Goal: Task Accomplishment & Management: Complete application form

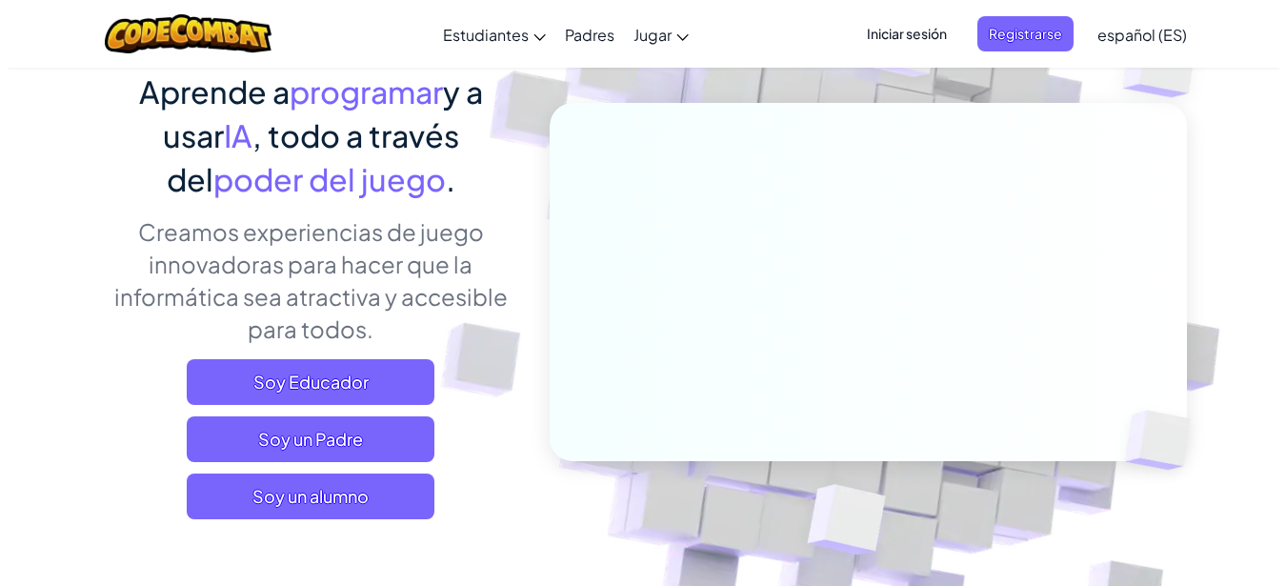
scroll to position [182, 0]
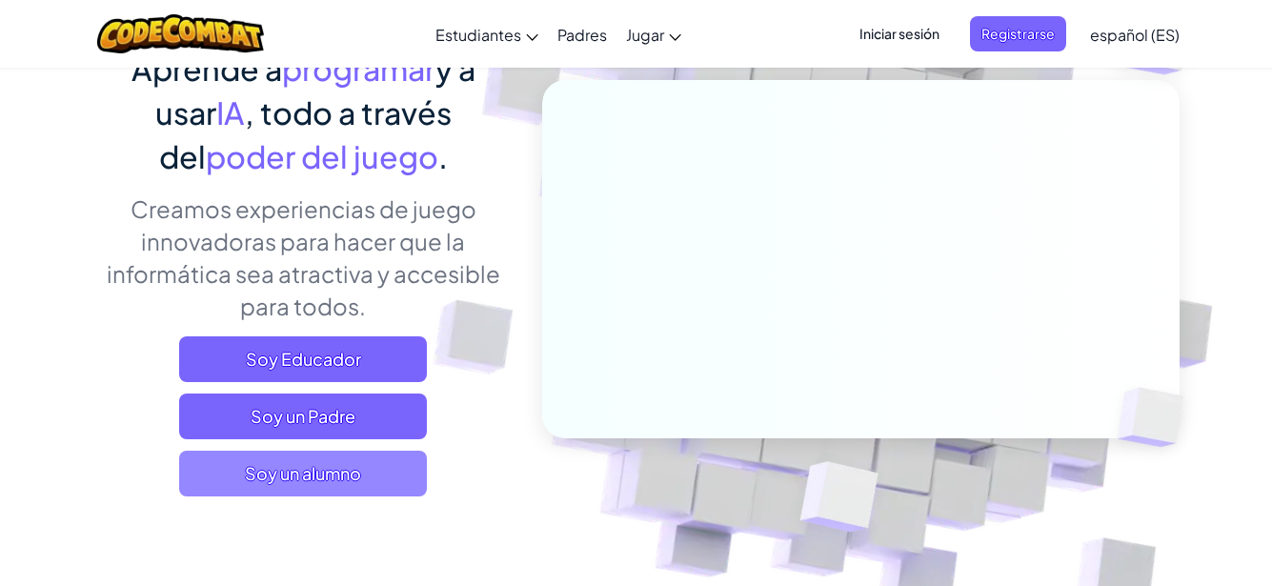
click at [295, 468] on span "Soy un alumno" at bounding box center [303, 474] width 248 height 46
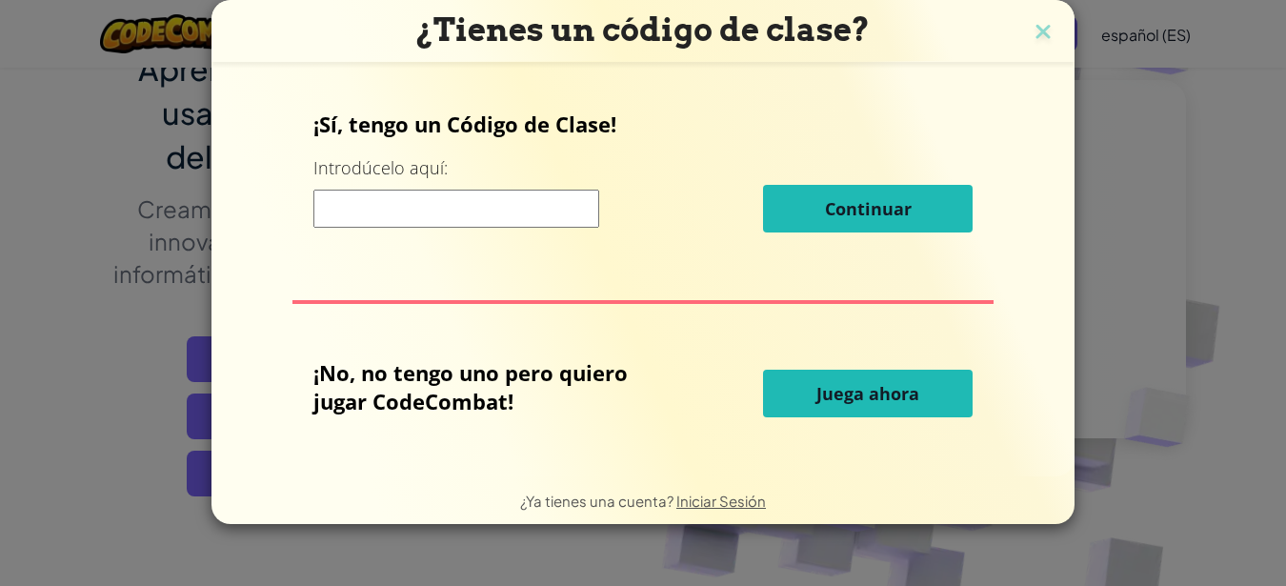
click at [824, 384] on span "Juega ahora" at bounding box center [868, 393] width 103 height 23
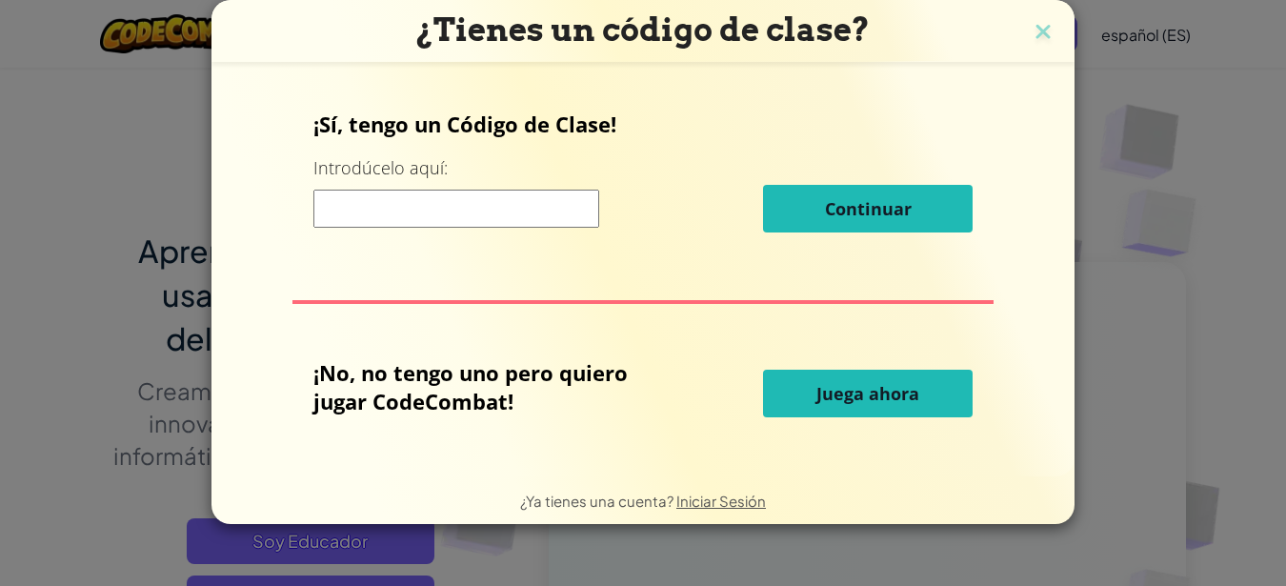
click at [840, 395] on span "Juega ahora" at bounding box center [868, 393] width 103 height 23
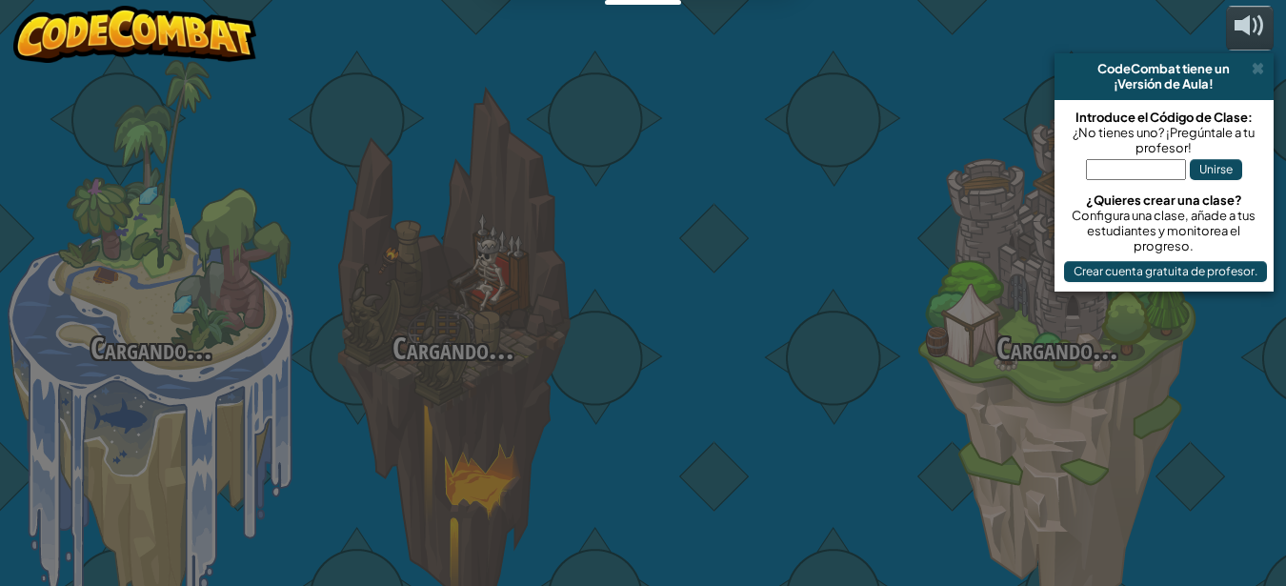
select select "es-ES"
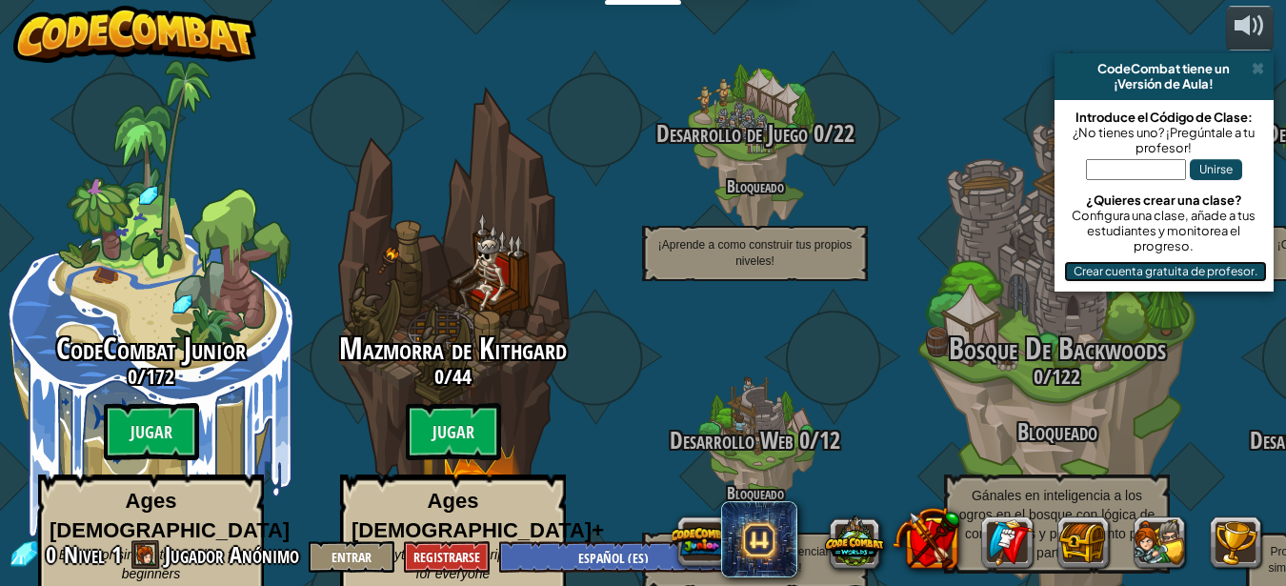
click at [1100, 267] on button "Crear cuenta gratuita de profesor." at bounding box center [1165, 271] width 203 height 21
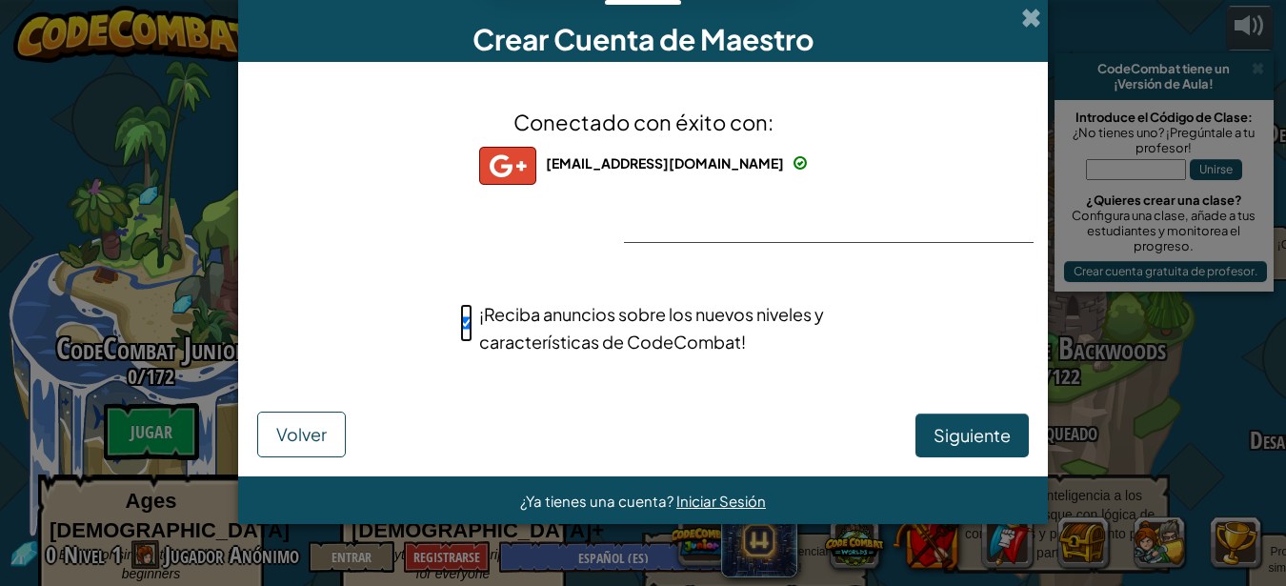
click at [470, 321] on input "¡Reciba anuncios sobre los nuevos niveles y características de CodeCombat!" at bounding box center [466, 323] width 12 height 38
checkbox input "false"
click at [964, 439] on span "Siguiente" at bounding box center [972, 435] width 77 height 22
select select "[GEOGRAPHIC_DATA]"
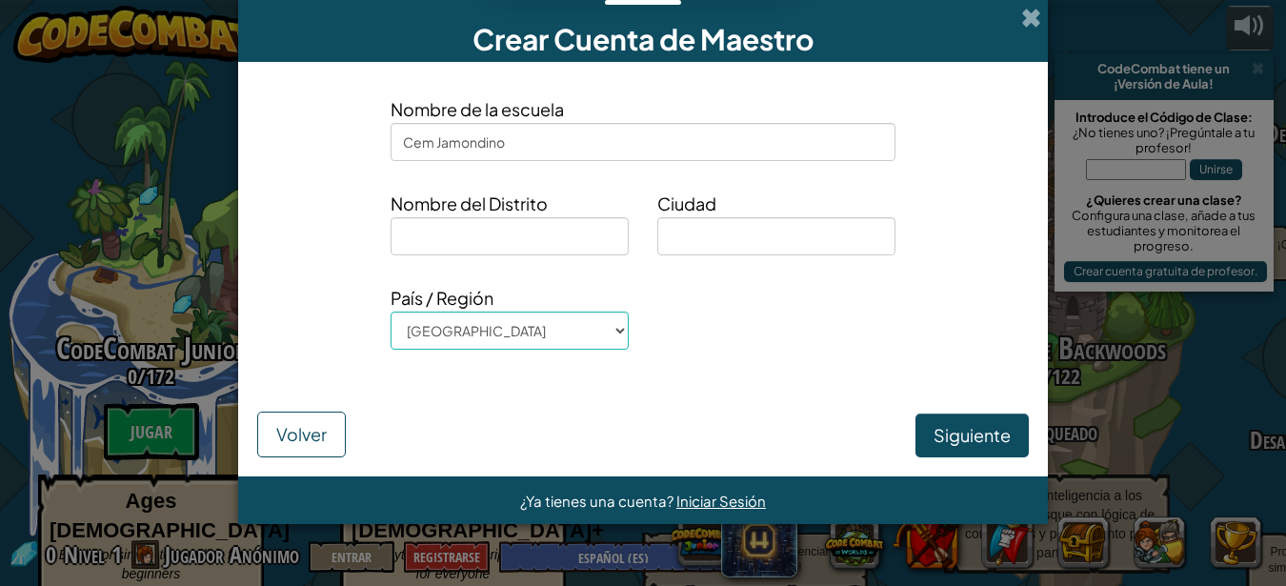
type input "Cem Jamondino"
click at [576, 239] on input at bounding box center [510, 236] width 238 height 38
type input "Nariño"
type input "PASTO"
click at [949, 434] on button "Siguiente" at bounding box center [972, 436] width 113 height 44
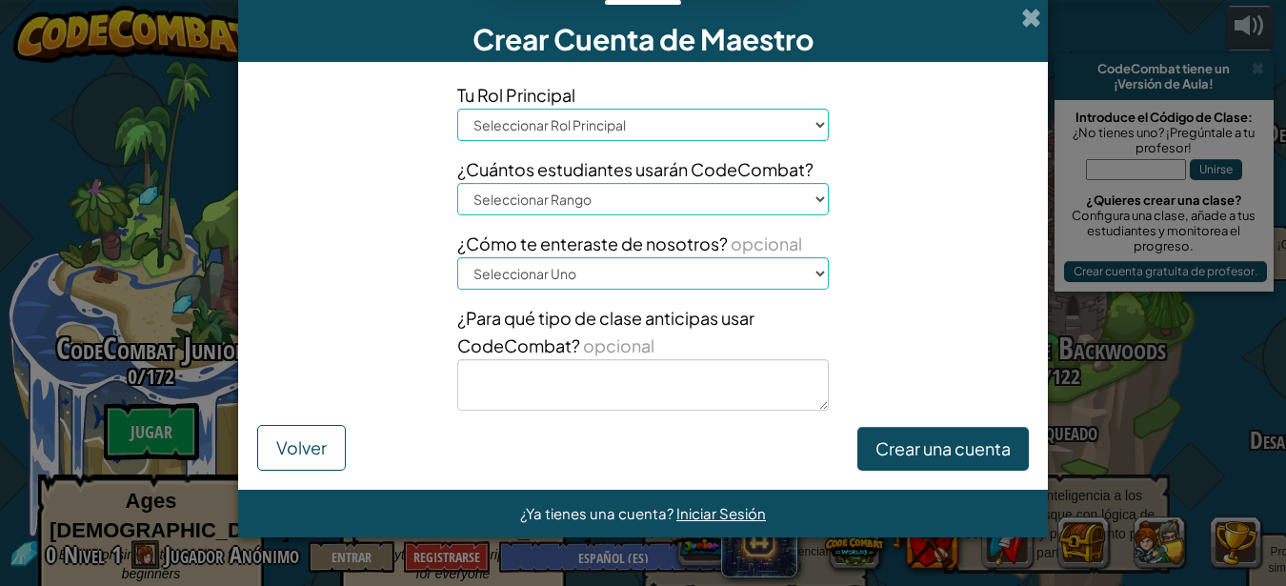
click at [818, 121] on select "Seleccionar Rol Principal Principal Padre Coordinador de Tecnología Profesor Es…" at bounding box center [643, 125] width 372 height 32
select select "Teacher"
click at [457, 109] on select "Seleccionar Rol Principal Principal Padre Coordinador de Tecnología Profesor Es…" at bounding box center [643, 125] width 372 height 32
click at [815, 201] on select "Seleccionar Rango 1-10 11-50 [PHONE_NUMBER] [PHONE_NUMBER] 1000+" at bounding box center [643, 199] width 372 height 32
select select "1-10"
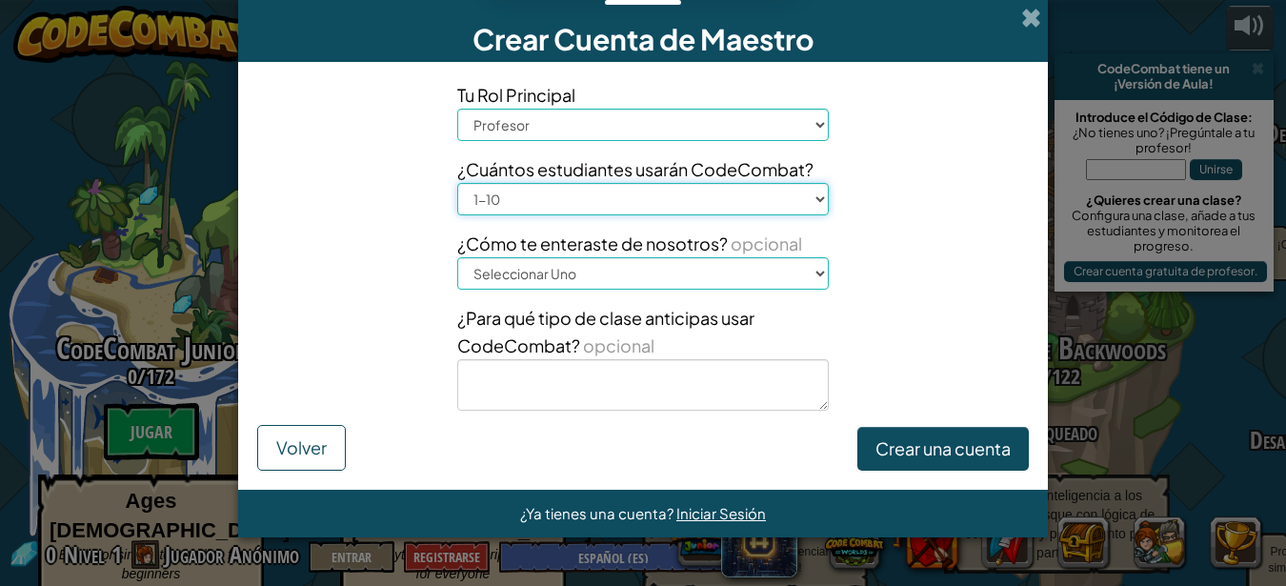
click at [457, 183] on select "Seleccionar Rango 1-10 11-50 [PHONE_NUMBER] [PHONE_NUMBER] 1000+" at bounding box center [643, 199] width 372 height 32
click at [805, 276] on select "Seleccionar Uno Conferencia (por ejemplo, ISTE) [DOMAIN_NAME][URL] del Código U…" at bounding box center [643, 273] width 372 height 32
select select "Google"
click at [457, 257] on select "Seleccionar Uno Conferencia (por ejemplo, ISTE) [DOMAIN_NAME][URL] del Código U…" at bounding box center [643, 273] width 372 height 32
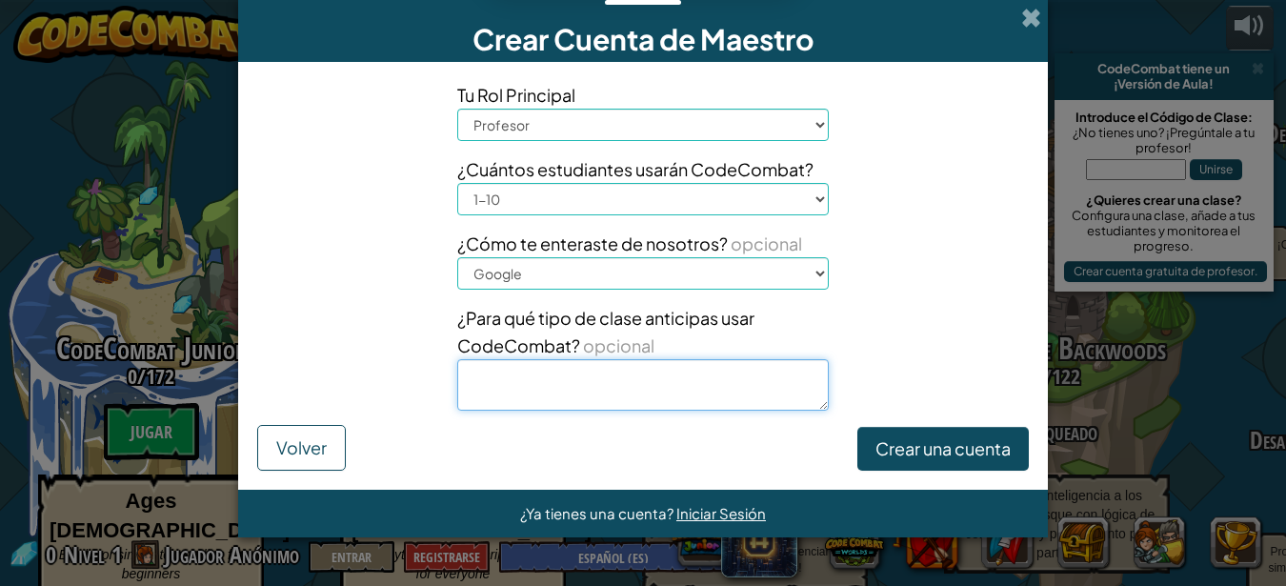
click at [739, 396] on textarea at bounding box center [643, 384] width 372 height 51
type textarea "para aprender a programar"
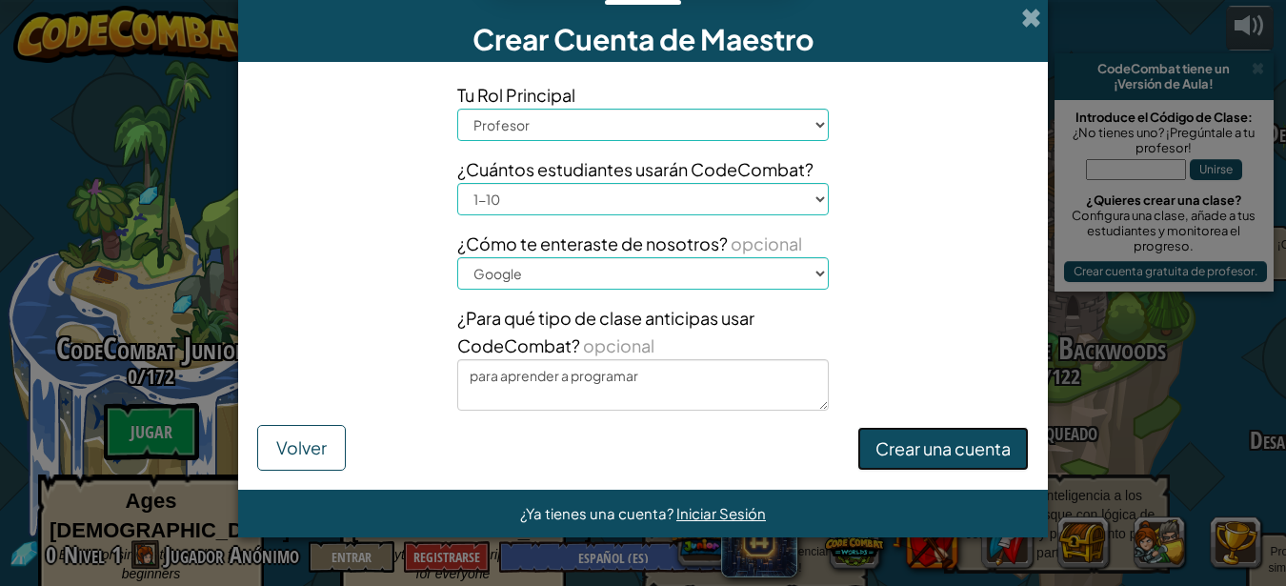
click at [909, 452] on button "Crear una cuenta" at bounding box center [944, 449] width 172 height 44
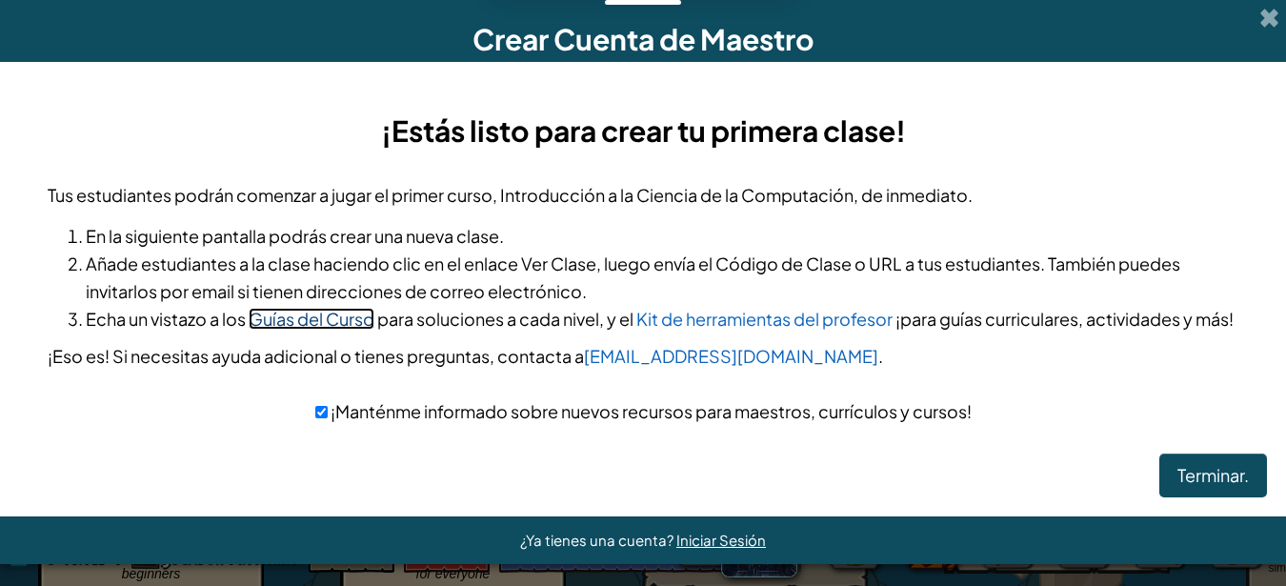
click at [305, 319] on link "Guías del Curso" at bounding box center [312, 319] width 126 height 22
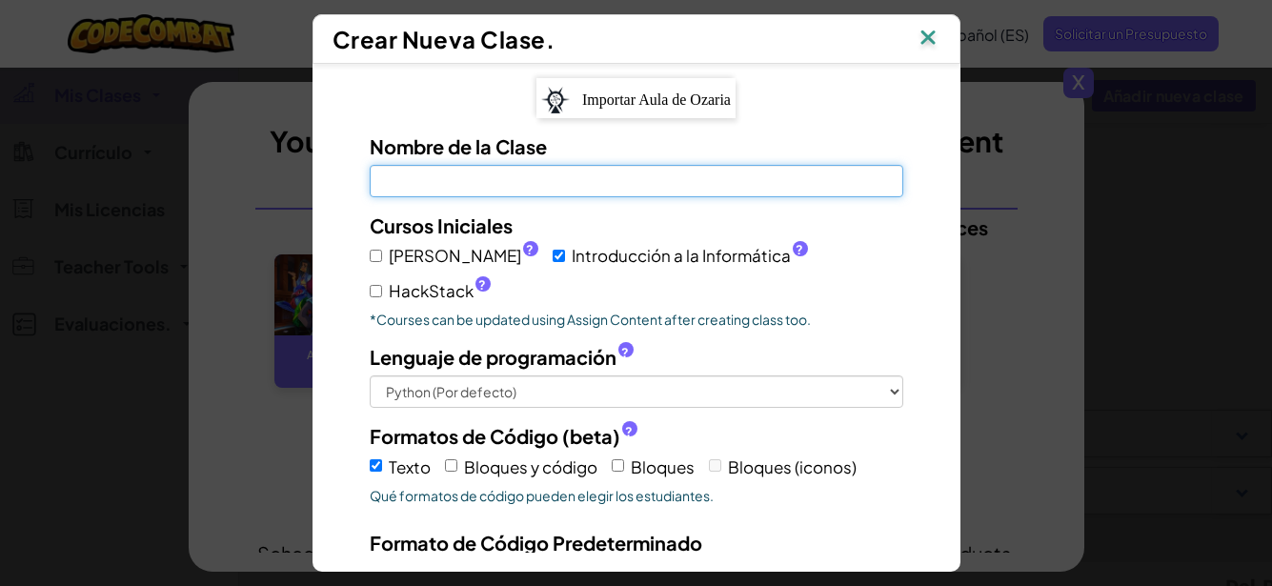
click at [503, 175] on input "Nombre de la Clase El campo es obligatorio" at bounding box center [637, 181] width 534 height 32
type input "aprendiendo a programar"
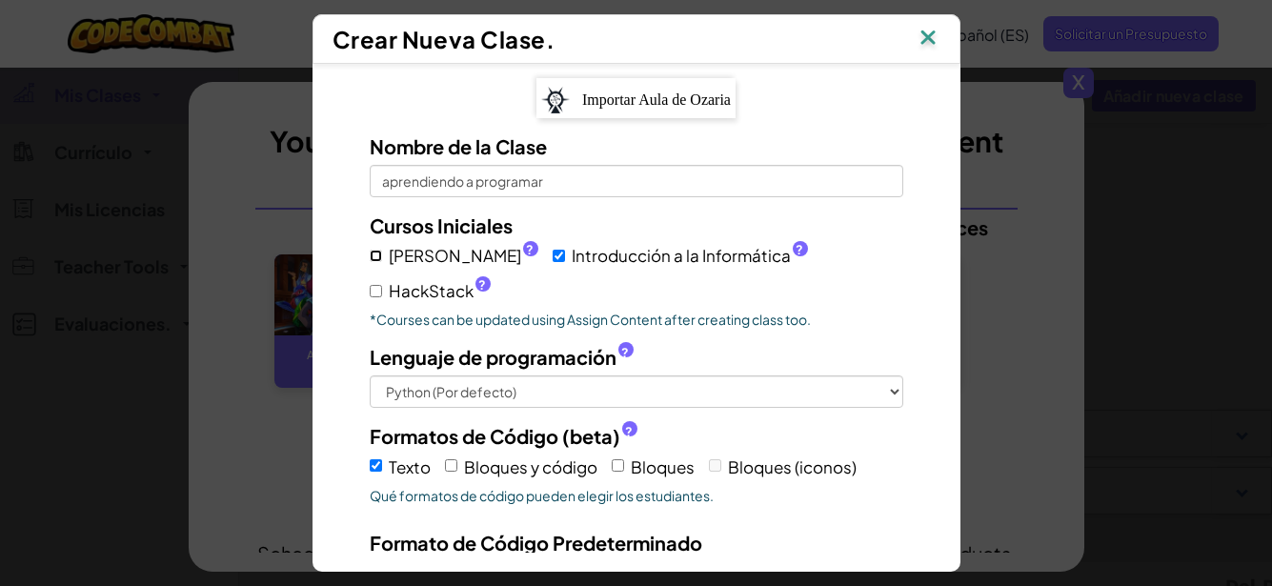
click at [370, 258] on input "[PERSON_NAME] ?" at bounding box center [376, 256] width 12 height 12
checkbox input "true"
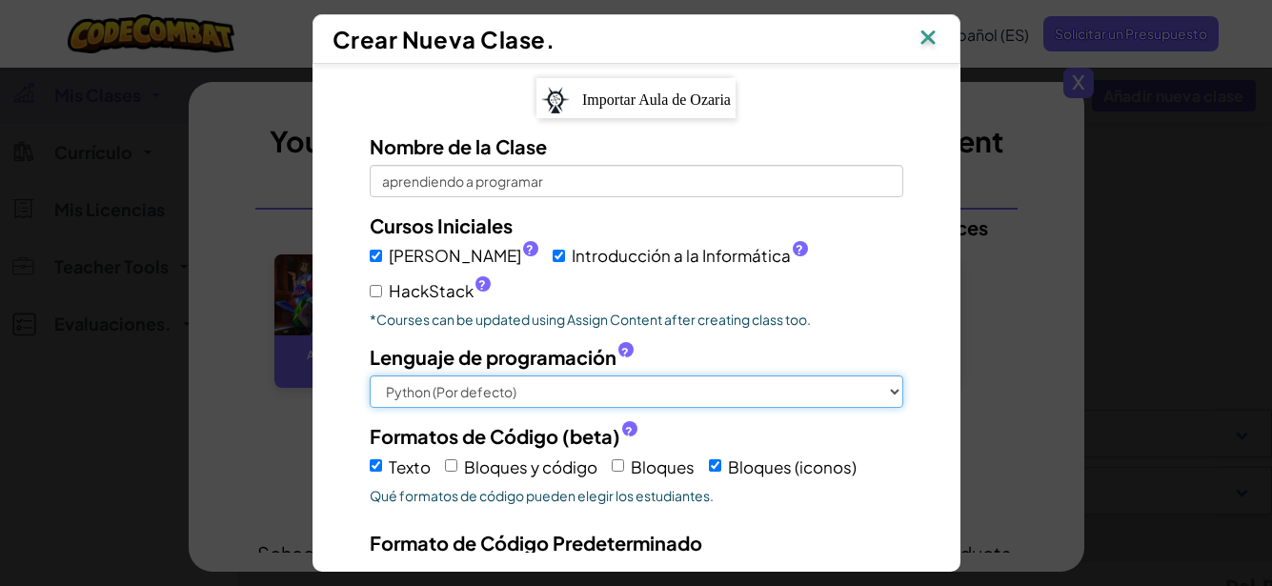
click at [882, 375] on select "Python (Por defecto) JavaScript C++ [GEOGRAPHIC_DATA] (Experimental)" at bounding box center [637, 391] width 534 height 32
select select "javascript"
click at [370, 375] on select "Python (Por defecto) JavaScript C++ [GEOGRAPHIC_DATA] (Experimental)" at bounding box center [637, 391] width 534 height 32
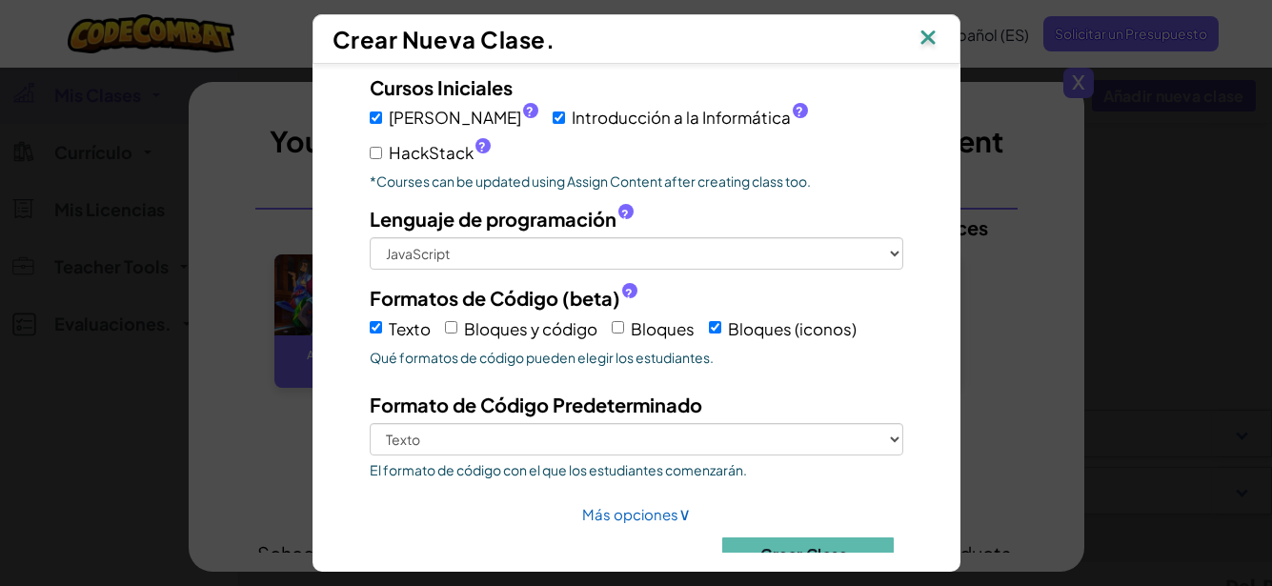
scroll to position [145, 0]
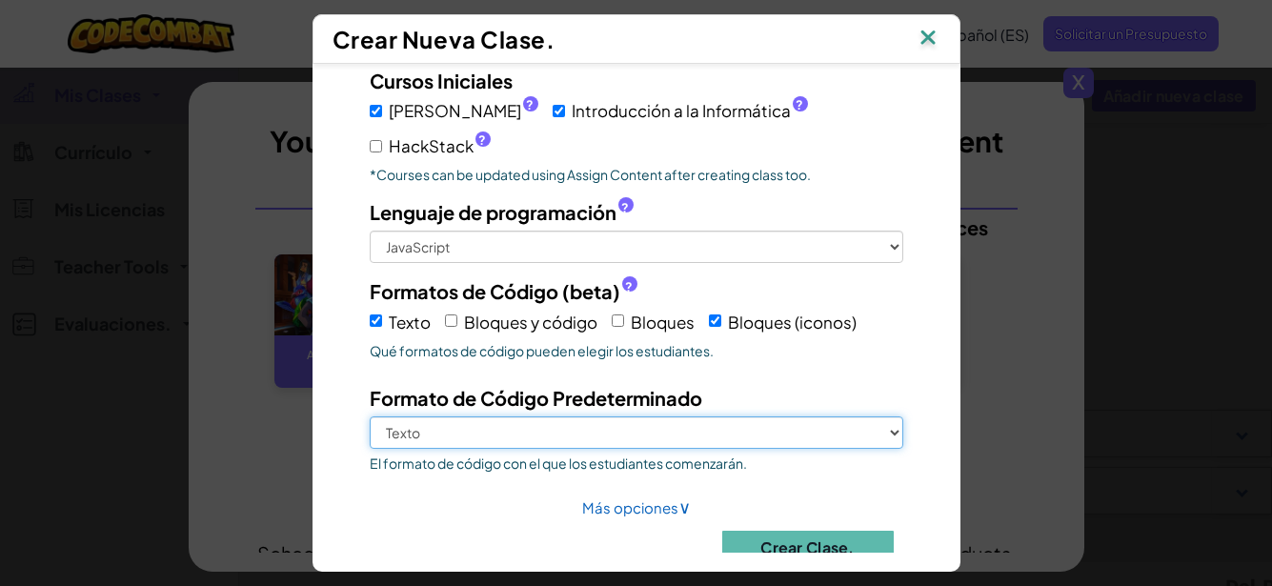
click at [878, 416] on select "Texto Bloques (iconos)" at bounding box center [637, 432] width 534 height 32
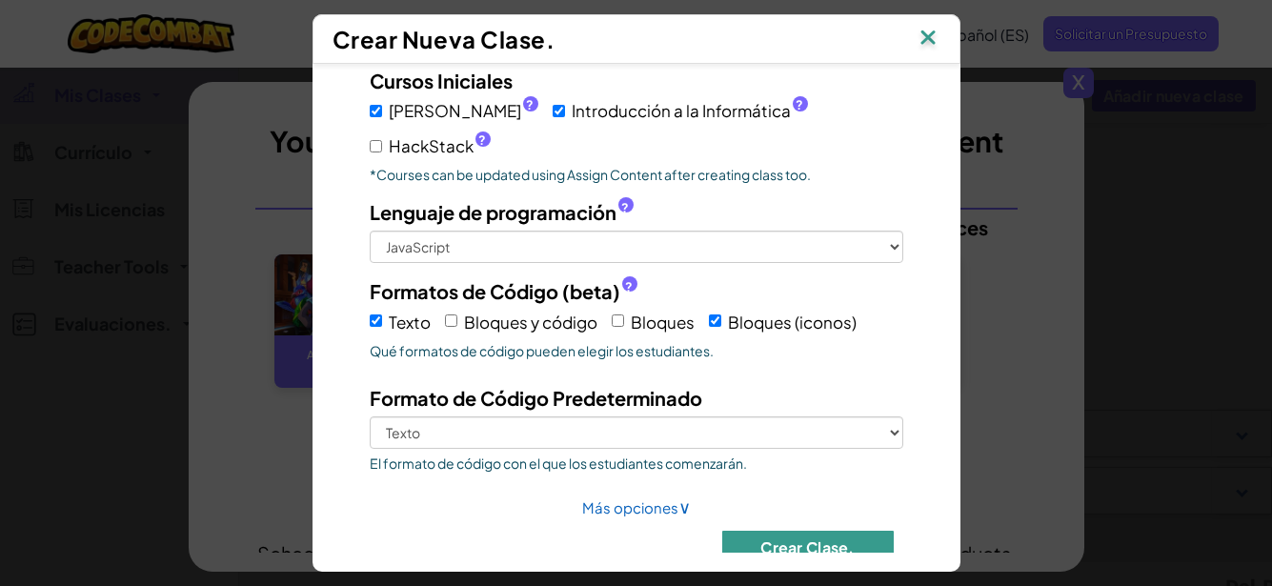
click at [840, 531] on button "Crear Clase." at bounding box center [808, 547] width 172 height 33
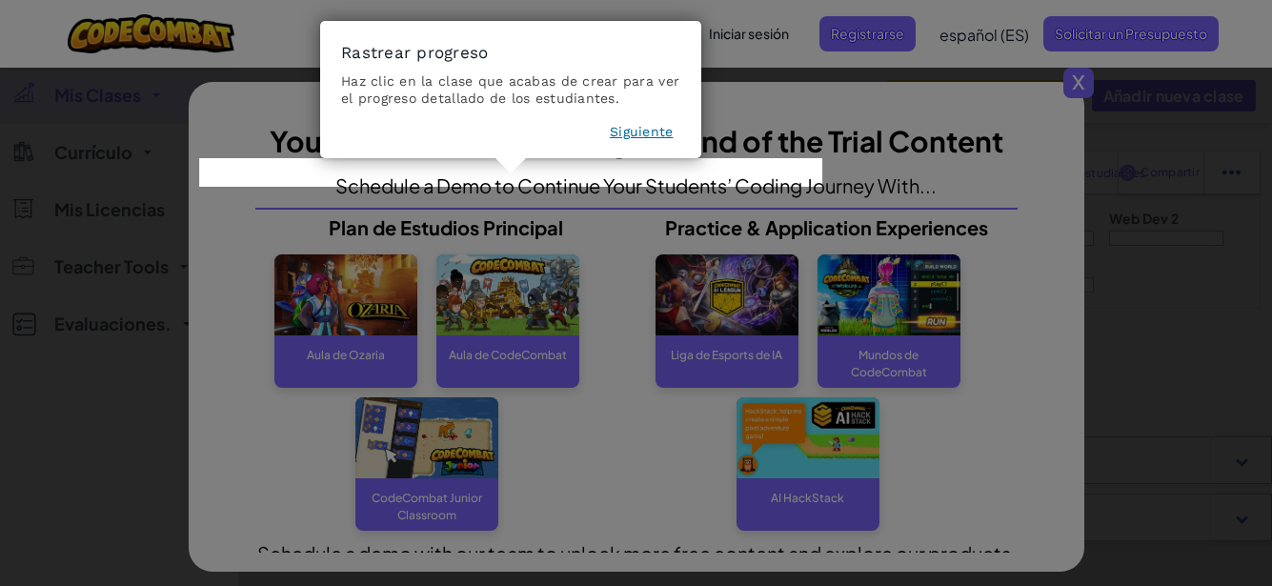
click at [643, 132] on button "Siguiente" at bounding box center [641, 131] width 63 height 19
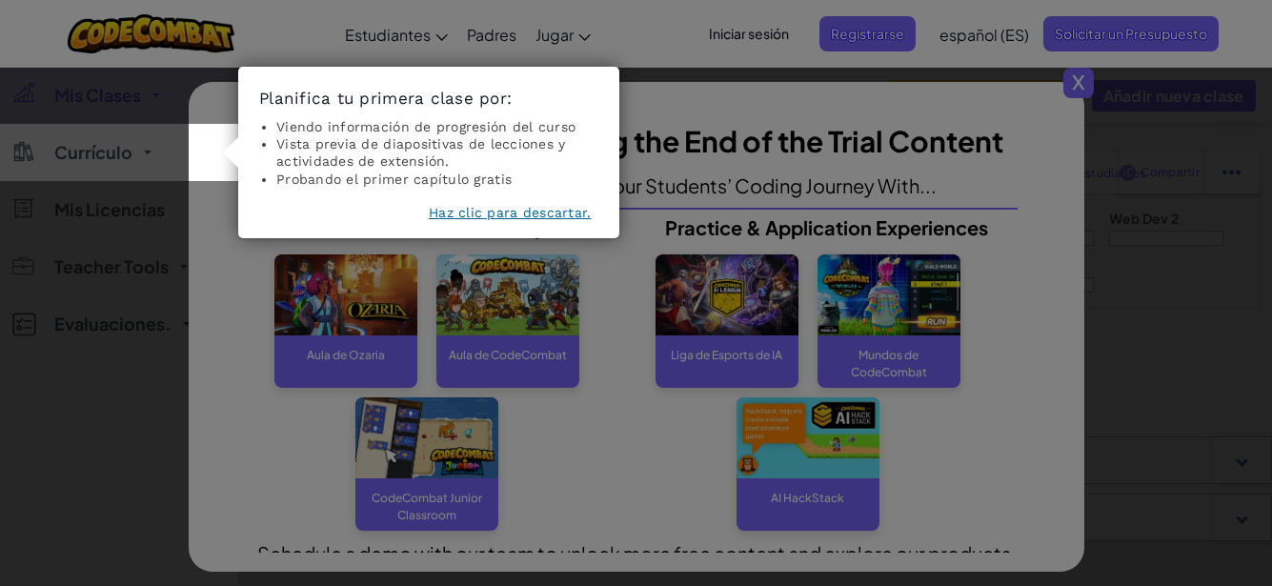
click at [501, 215] on button "Haz clic para descartar." at bounding box center [510, 212] width 162 height 19
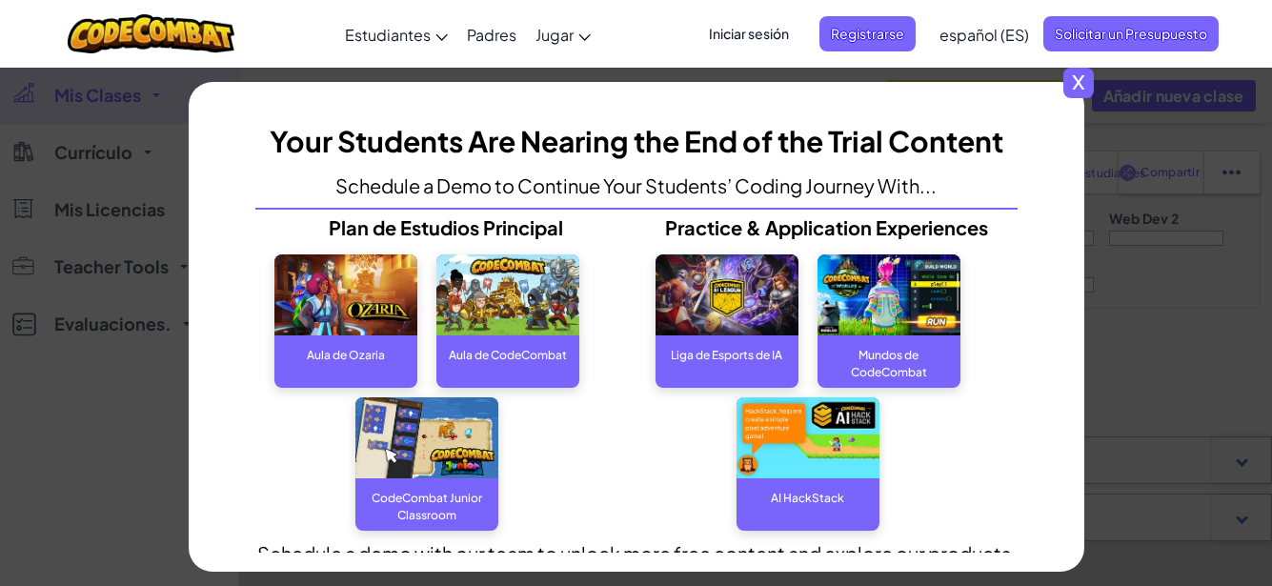
click at [1087, 88] on span "x" at bounding box center [1078, 83] width 30 height 30
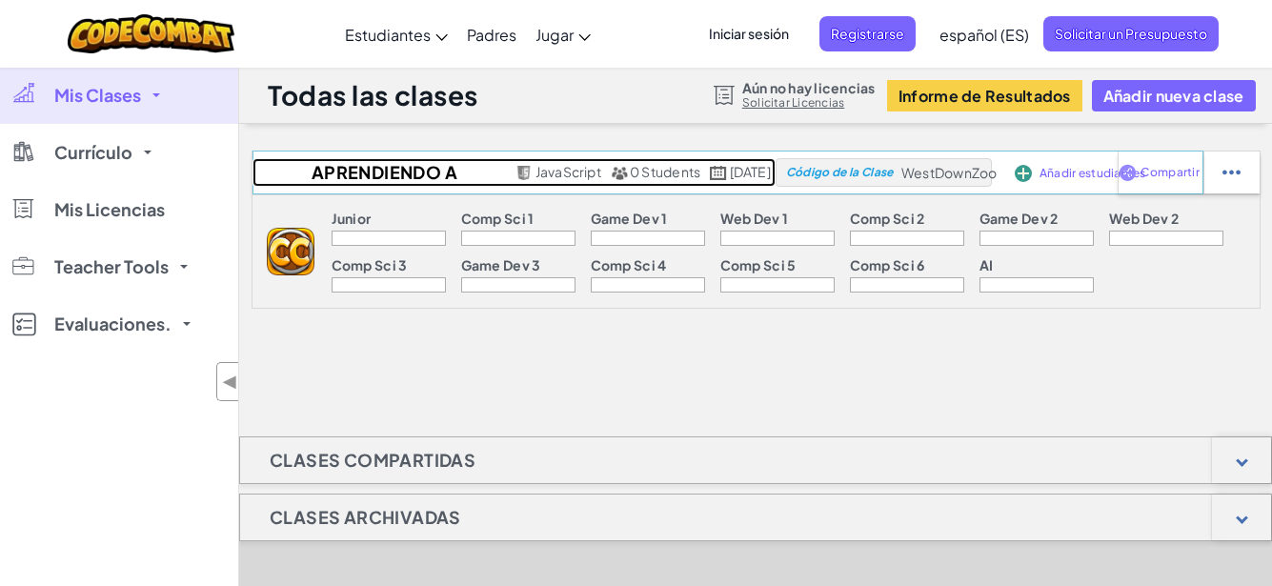
click at [535, 180] on span "JavaScript" at bounding box center [568, 171] width 66 height 17
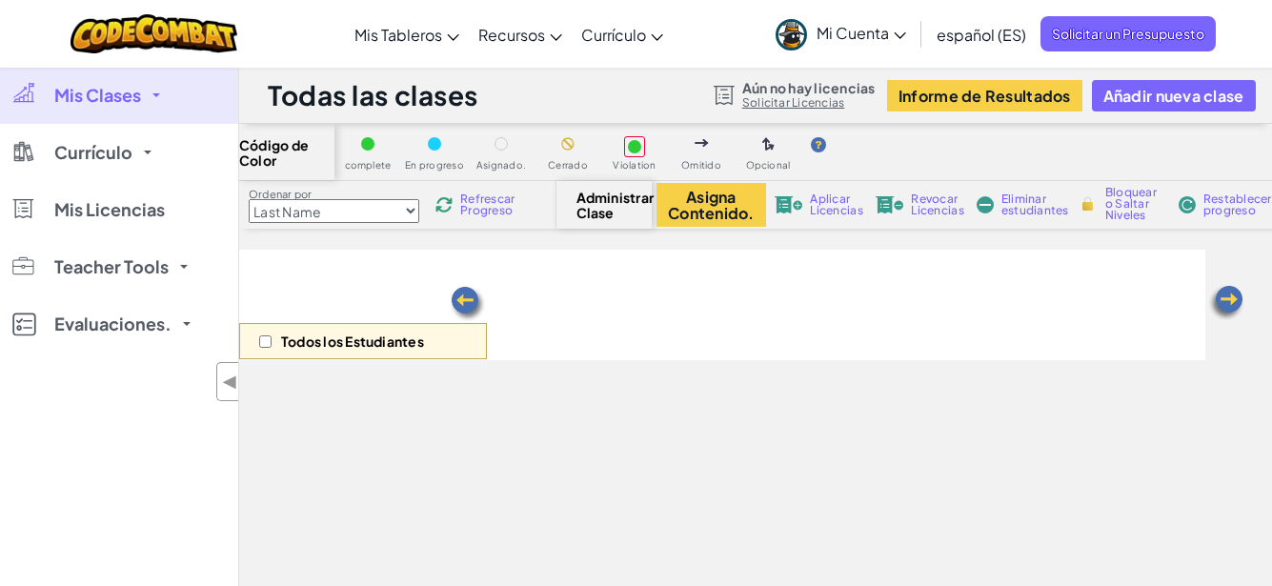
select select "560f1a9f22961295f9427742"
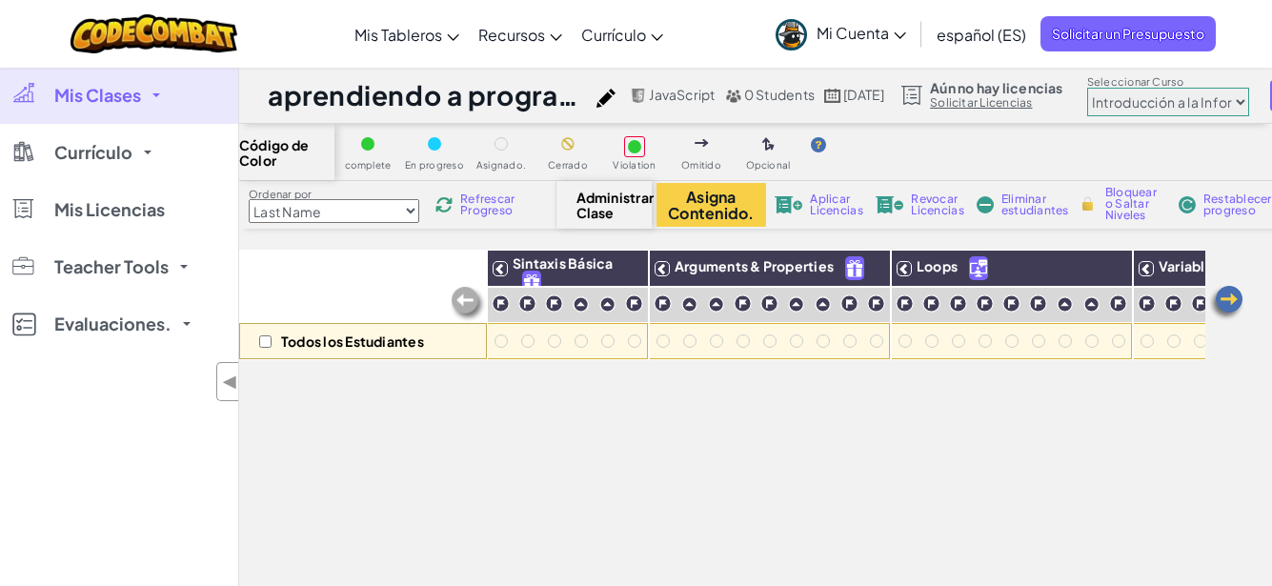
click at [889, 35] on span "Mi Cuenta" at bounding box center [862, 33] width 90 height 20
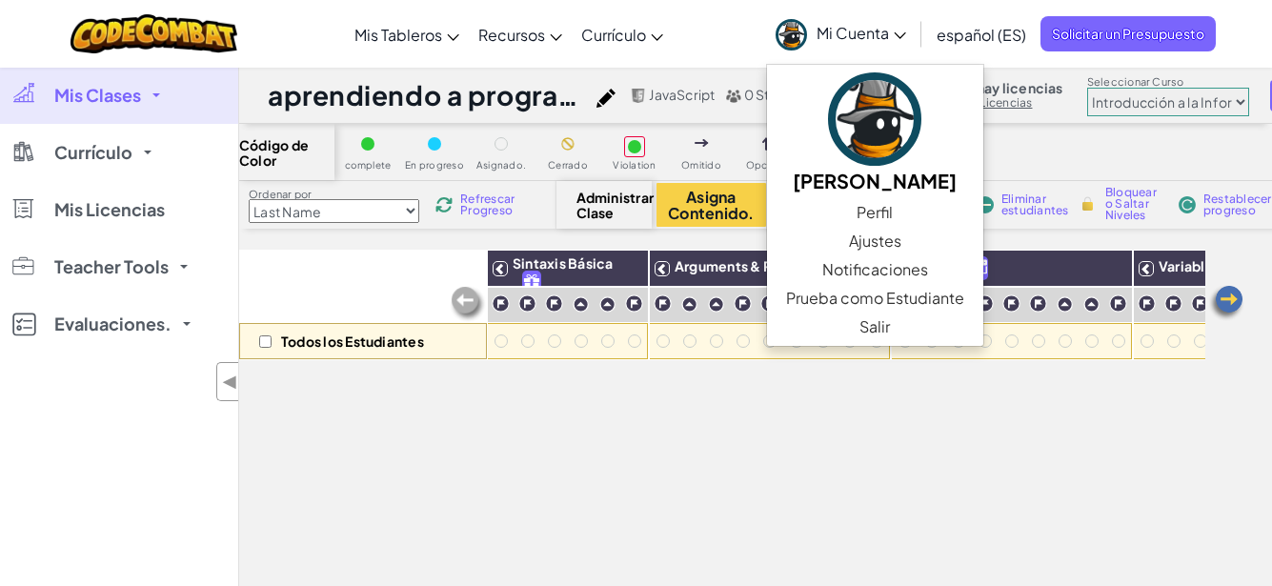
click at [889, 35] on span "Mi Cuenta" at bounding box center [862, 33] width 90 height 20
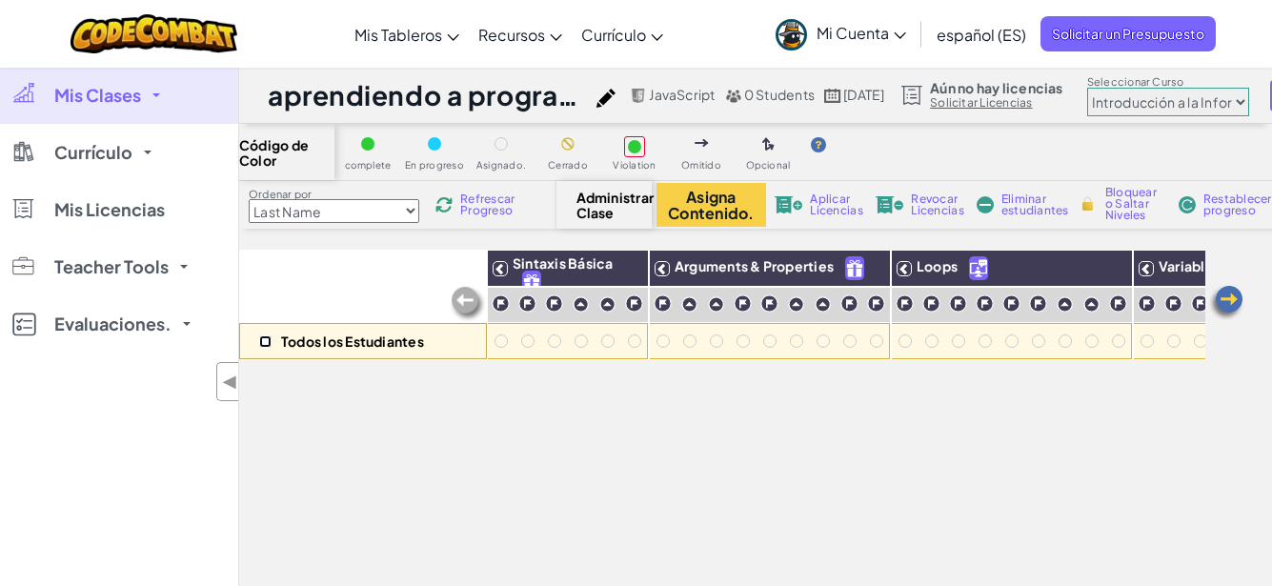
click at [268, 341] on input "checkbox" at bounding box center [265, 341] width 12 height 12
checkbox input "true"
click at [504, 343] on div at bounding box center [501, 340] width 13 height 13
click at [533, 341] on div at bounding box center [527, 340] width 13 height 13
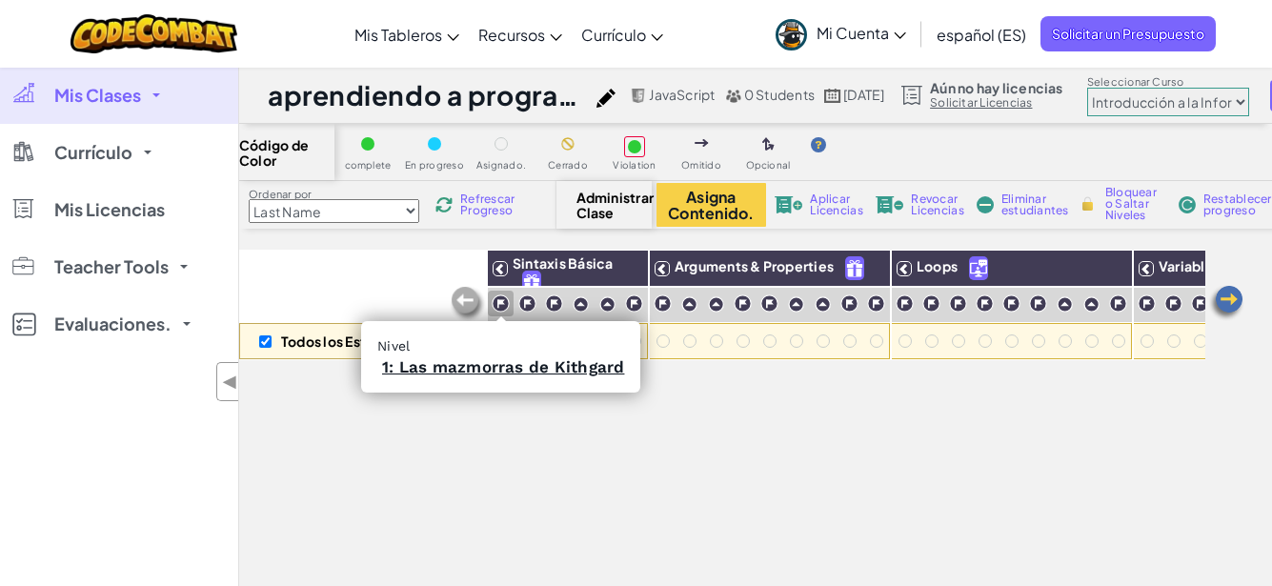
click at [498, 303] on img at bounding box center [501, 303] width 18 height 18
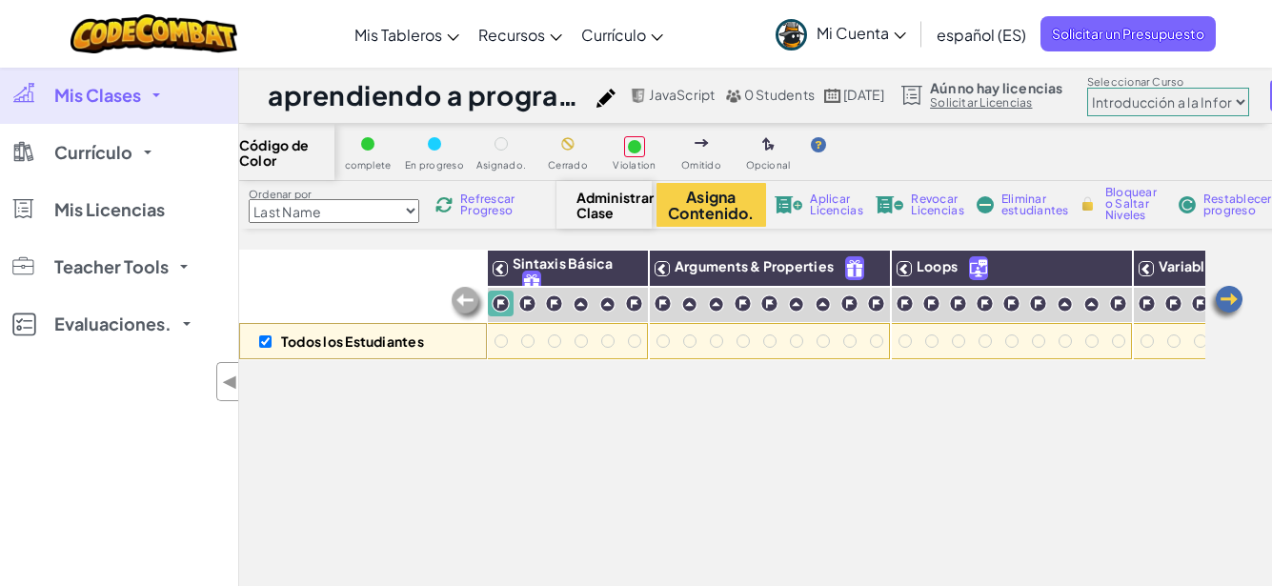
click at [419, 207] on select "Last Name first Name Progress (High to Low) Progress (Low to Hight)" at bounding box center [334, 211] width 171 height 24
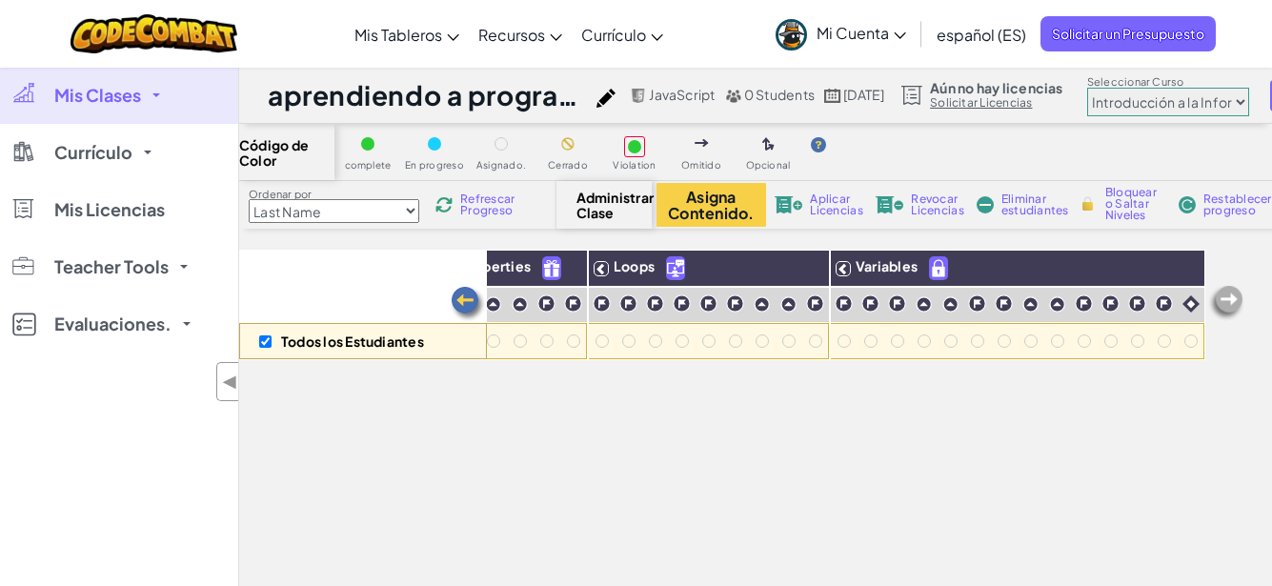
click at [468, 293] on img at bounding box center [468, 304] width 38 height 38
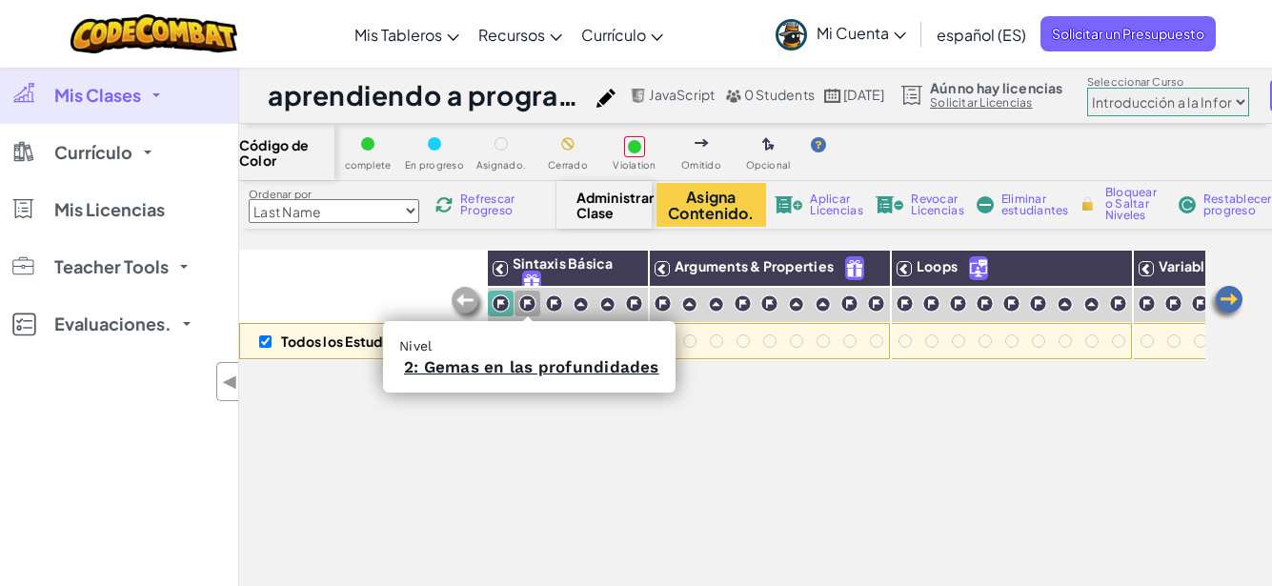
click at [525, 302] on img at bounding box center [527, 303] width 18 height 18
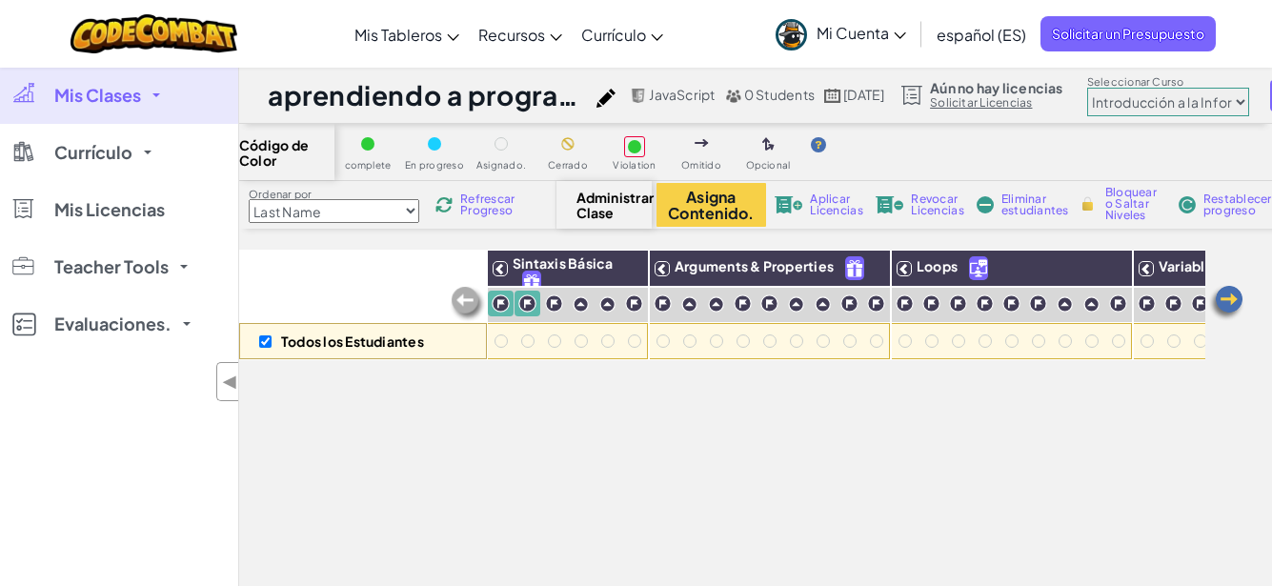
click at [1222, 306] on img at bounding box center [1226, 303] width 38 height 38
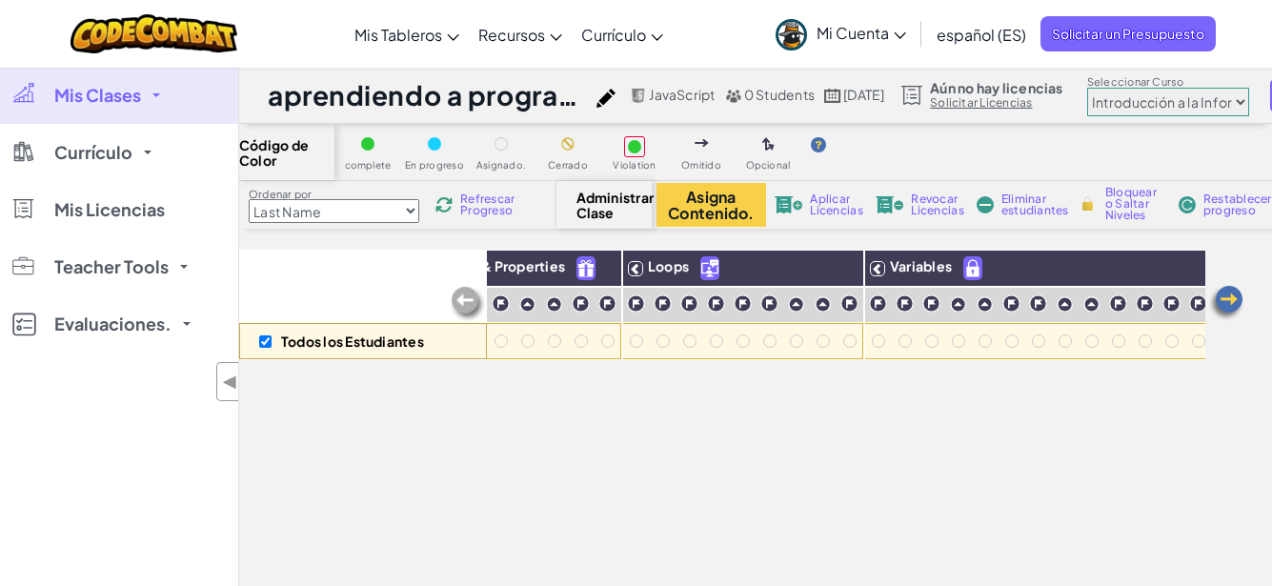
scroll to position [0, 317]
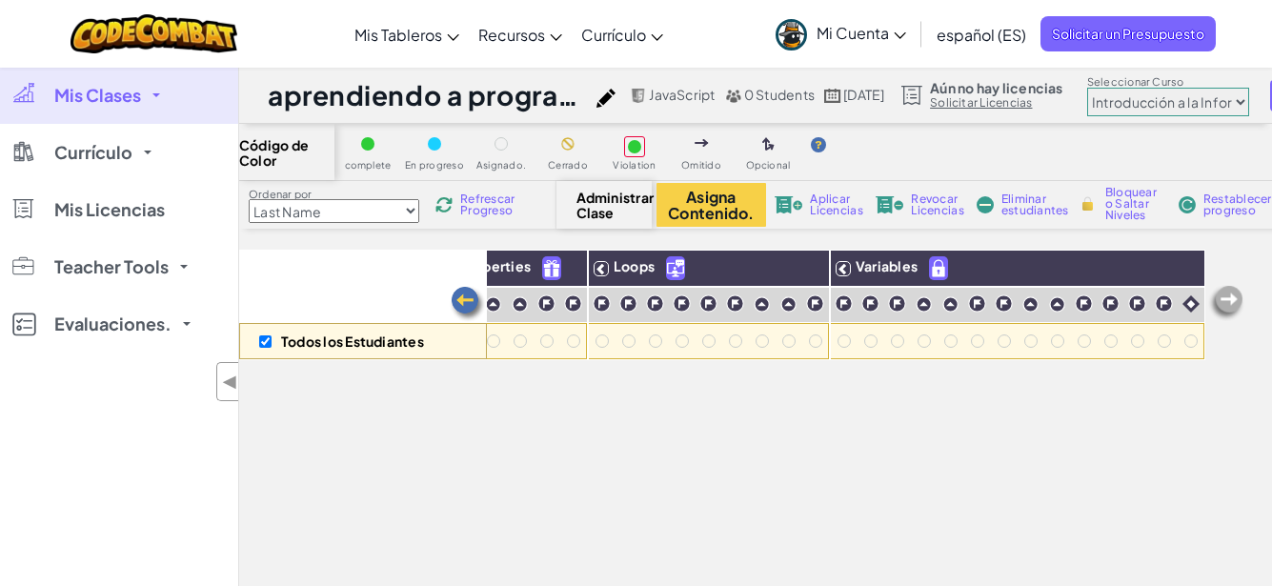
click at [1222, 306] on img at bounding box center [1226, 303] width 38 height 38
click at [1224, 308] on img at bounding box center [1226, 303] width 38 height 38
click at [1040, 205] on span "Eliminar estudiantes" at bounding box center [1035, 204] width 68 height 23
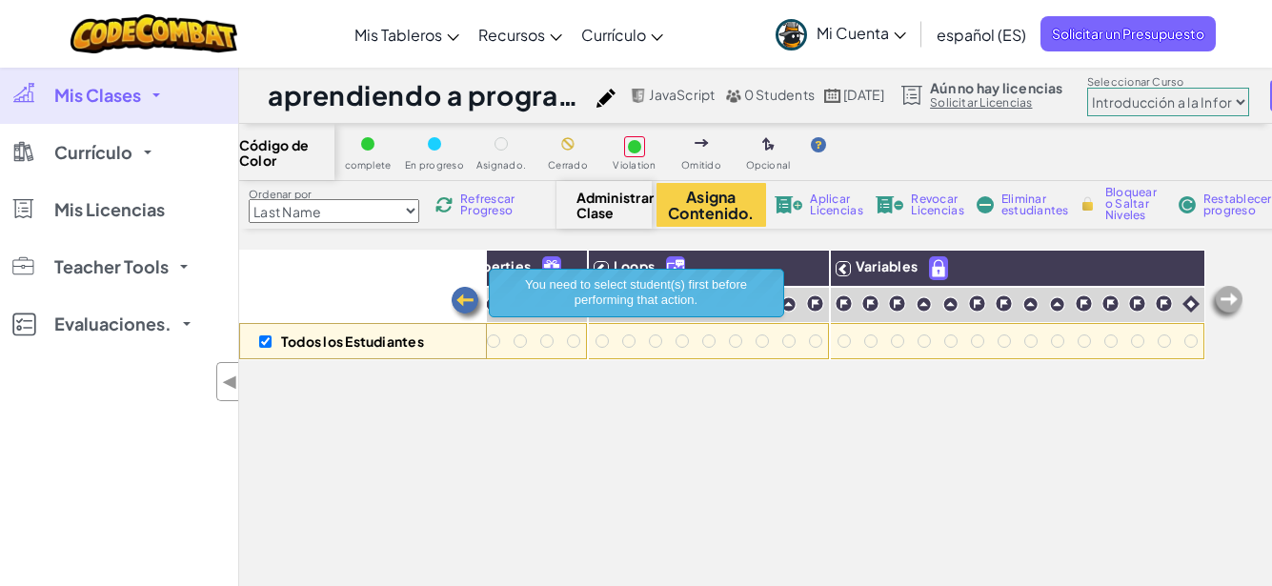
click at [1040, 205] on span "Eliminar estudiantes" at bounding box center [1035, 204] width 68 height 23
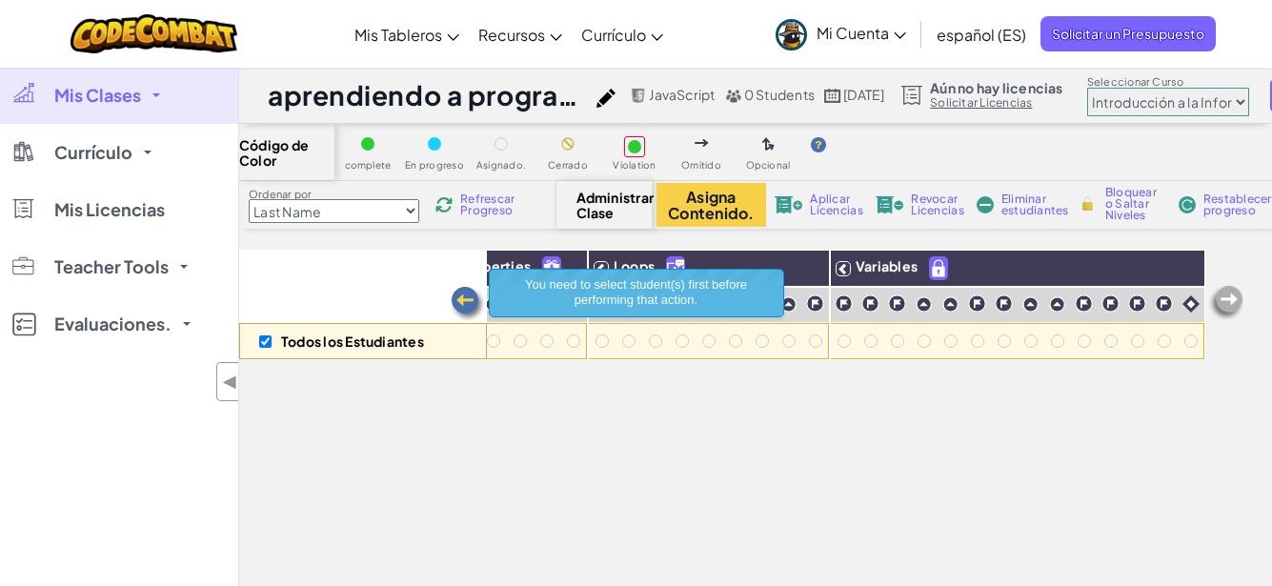
click at [414, 209] on select "Last Name first Name Progress (High to Low) Progress (Low to Hight)" at bounding box center [334, 211] width 171 height 24
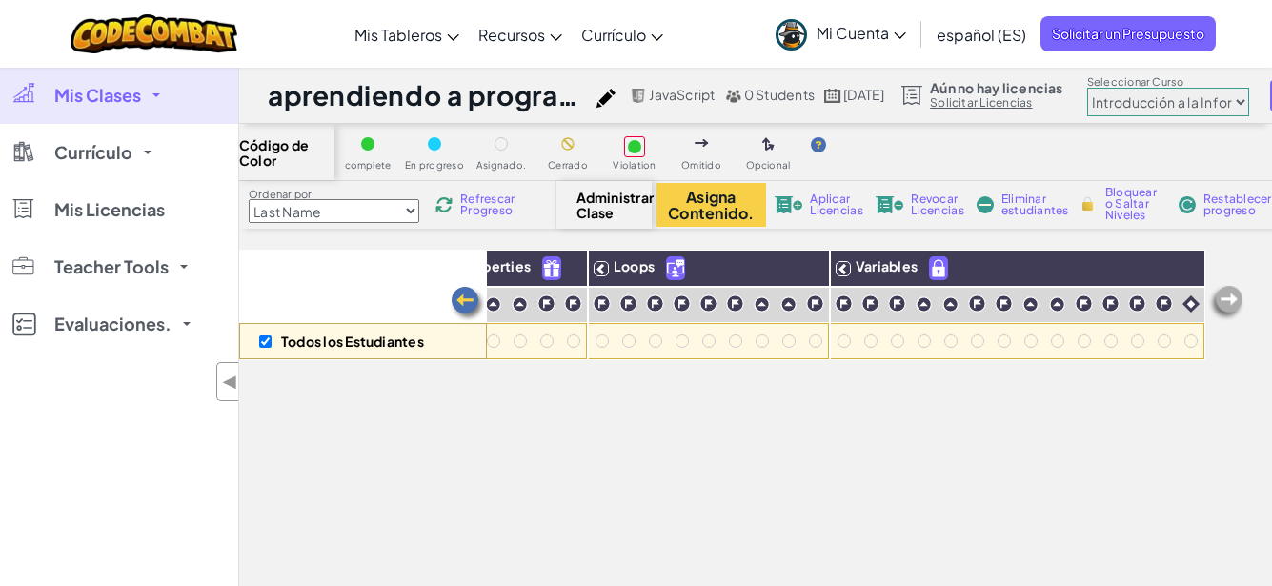
click at [249, 199] on select "Last Name first Name Progress (High to Low) Progress (Low to Hight)" at bounding box center [334, 211] width 171 height 24
click at [353, 213] on select "Last Name first Name Progress (High to Low) Progress (Low to Hight)" at bounding box center [334, 211] width 171 height 24
select select "first Name"
click at [249, 199] on select "Last Name first Name Progress (High to Low) Progress (Low to Hight)" at bounding box center [334, 211] width 171 height 24
click at [157, 89] on link "Mis Clases" at bounding box center [119, 95] width 238 height 57
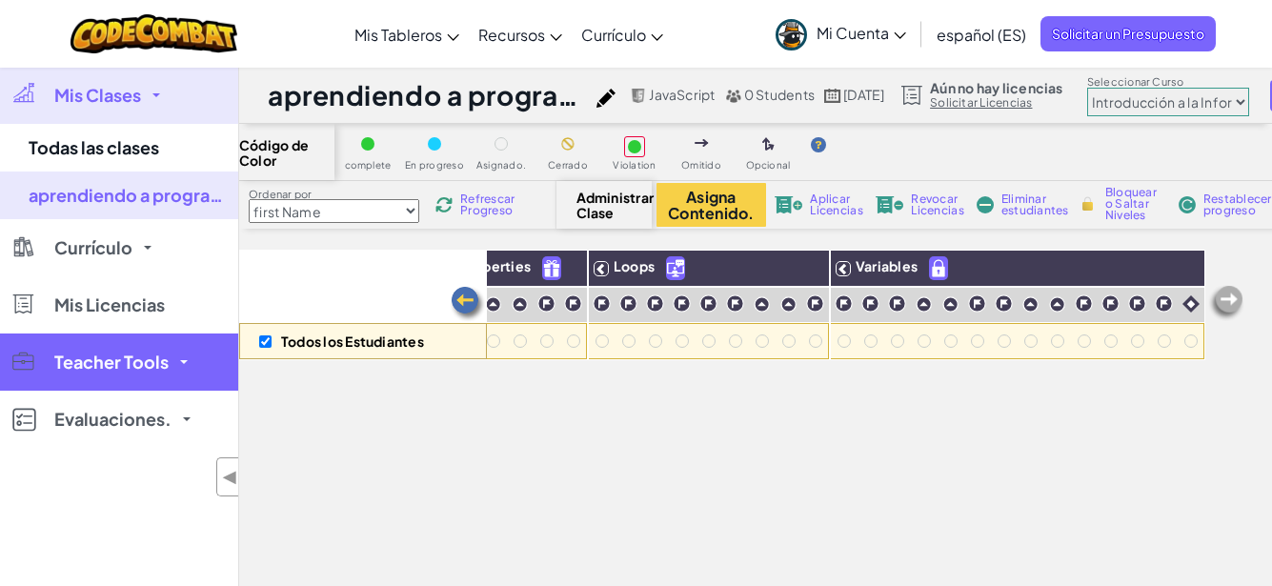
click at [169, 358] on link "Teacher Tools" at bounding box center [119, 361] width 238 height 57
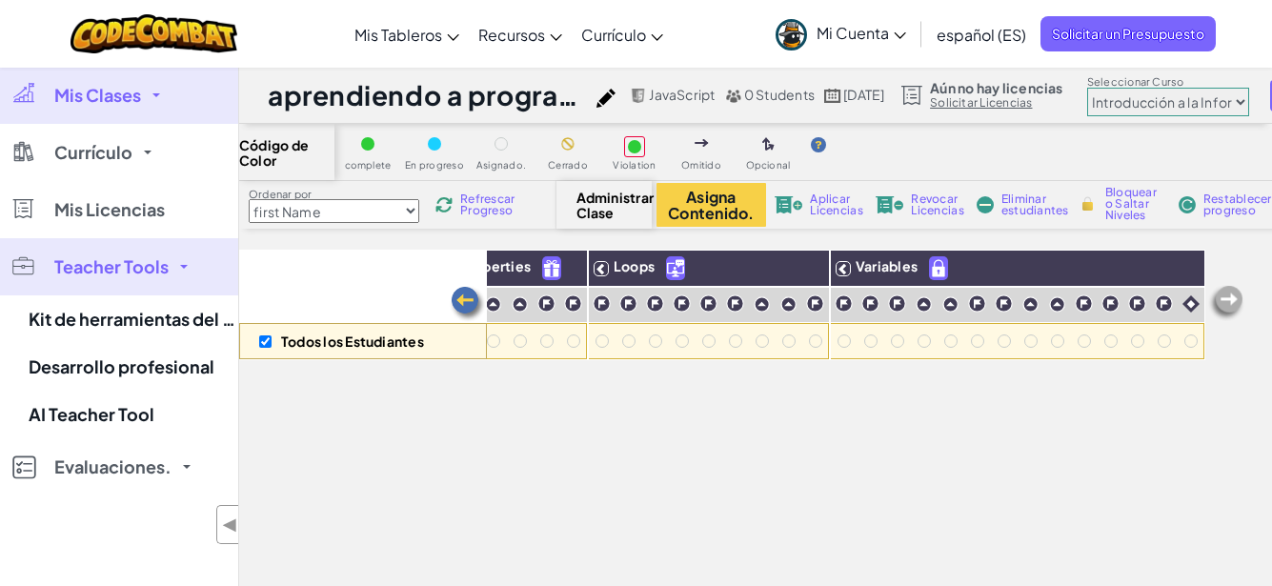
click at [152, 97] on link "Mis Clases" at bounding box center [119, 95] width 238 height 57
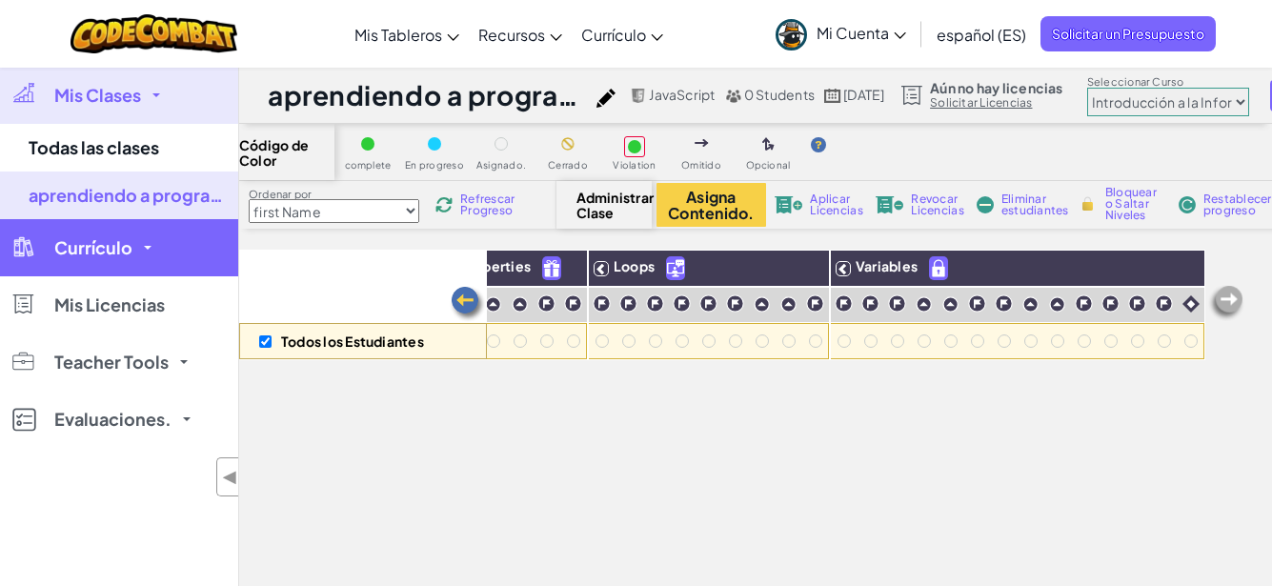
click at [140, 242] on link "Currículo" at bounding box center [119, 247] width 238 height 57
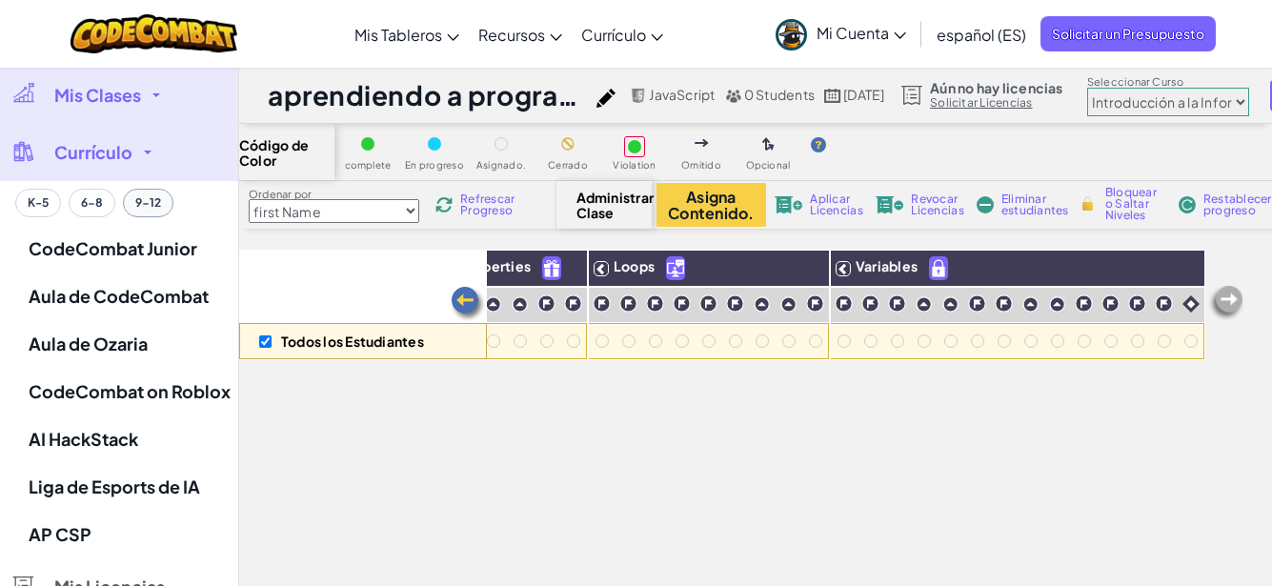
click at [147, 202] on button "9-12" at bounding box center [148, 203] width 50 height 29
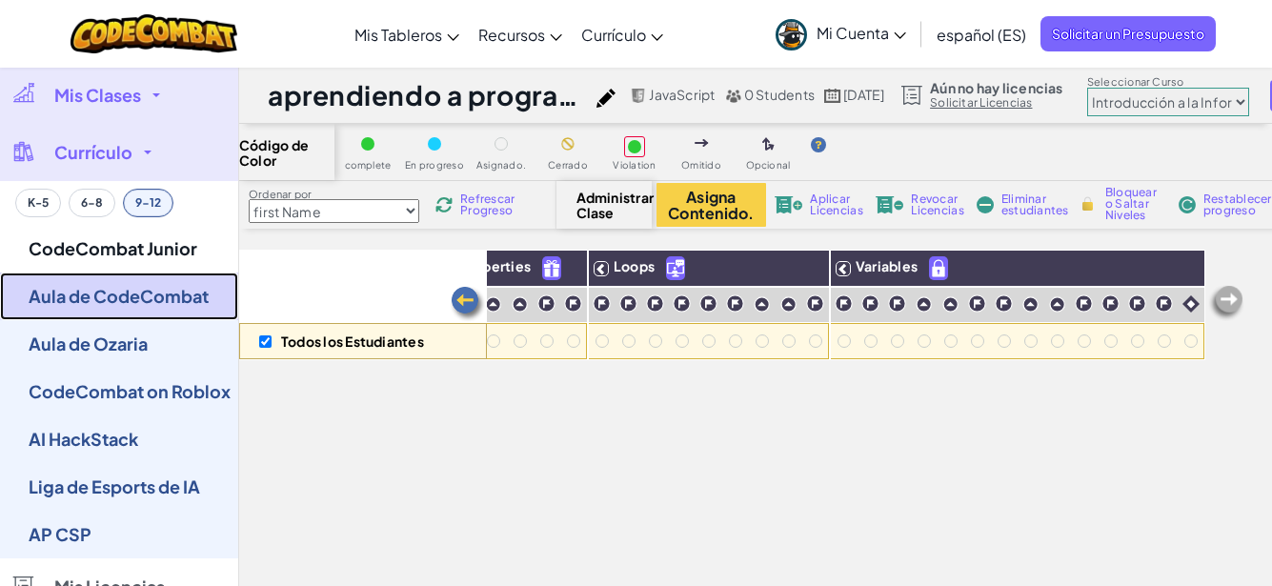
click at [144, 293] on link "Aula de CodeCombat" at bounding box center [119, 297] width 238 height 48
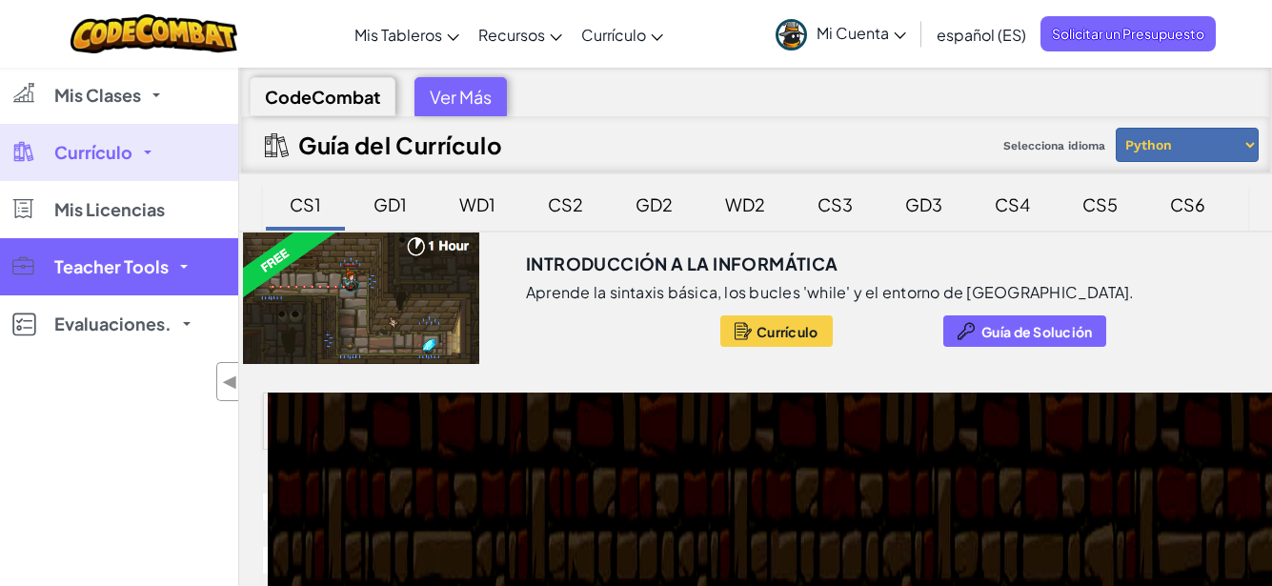
click at [166, 266] on span "Teacher Tools" at bounding box center [111, 266] width 114 height 17
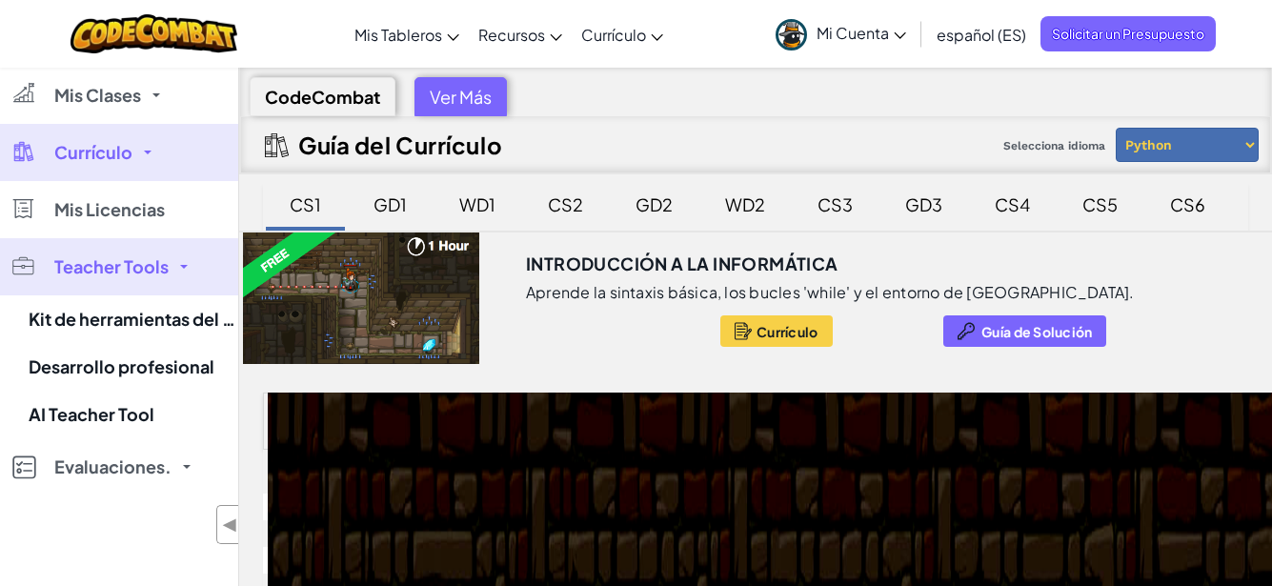
click at [166, 266] on span "Teacher Tools" at bounding box center [111, 266] width 114 height 17
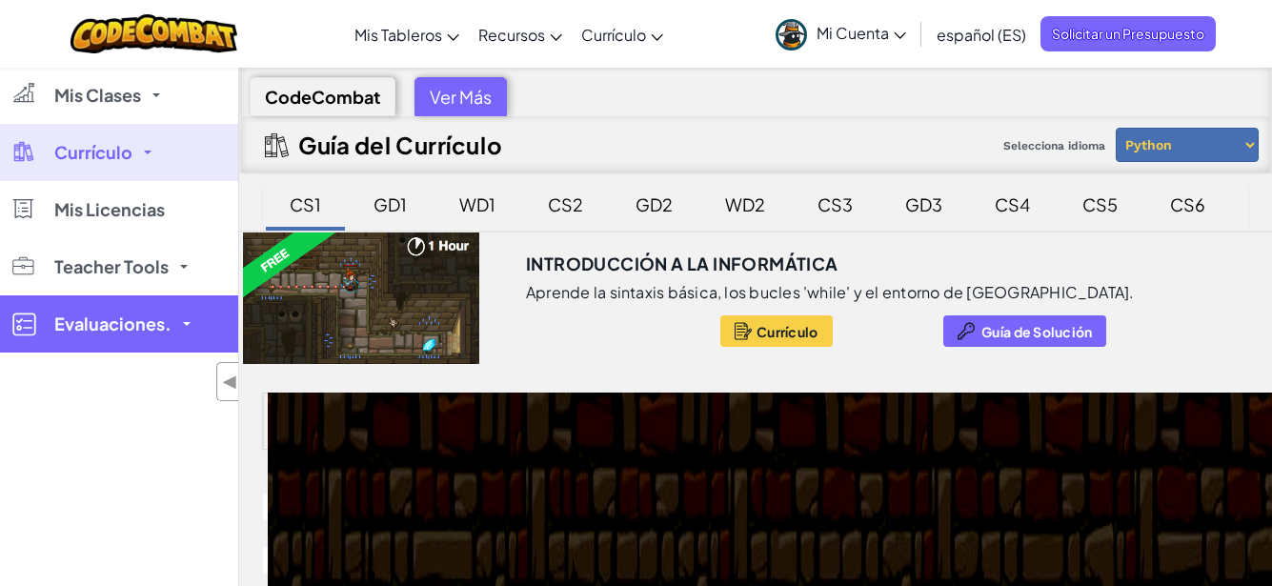
click at [188, 315] on link "Evaluaciones." at bounding box center [119, 323] width 238 height 57
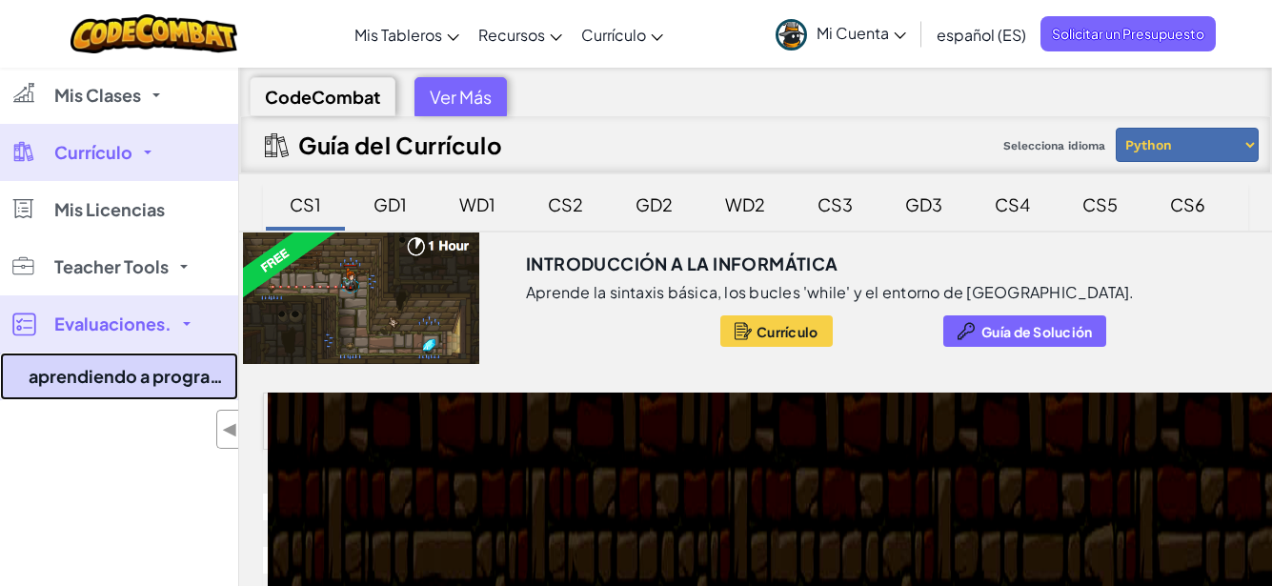
click at [155, 383] on link "aprendiendo a programar" at bounding box center [119, 377] width 238 height 48
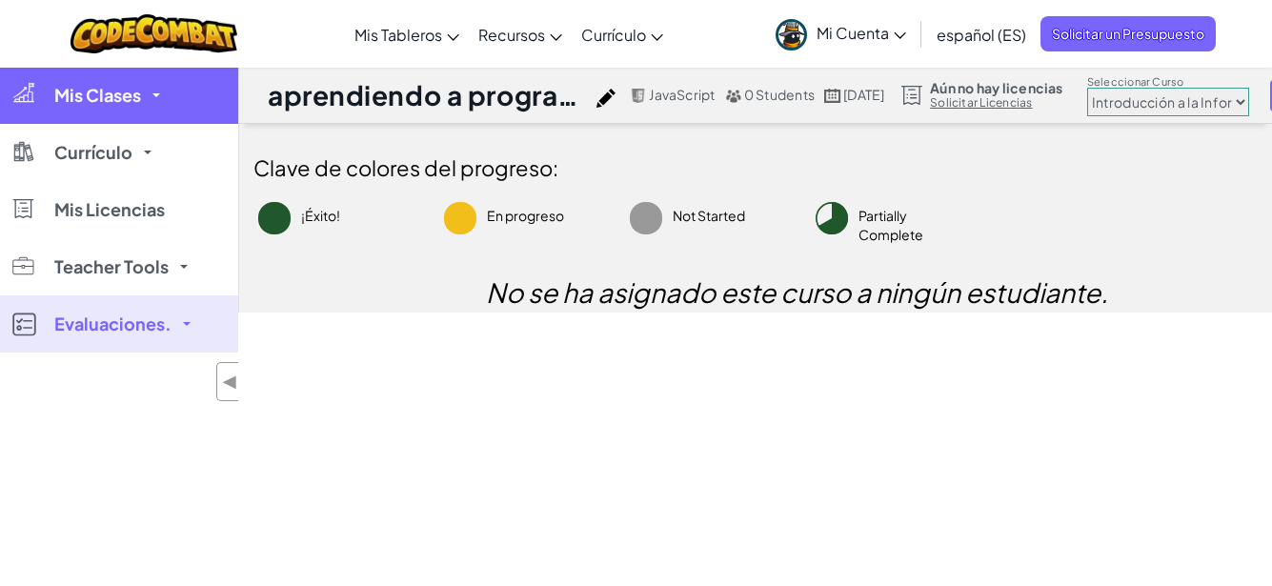
click at [127, 93] on span "Mis Clases" at bounding box center [97, 95] width 87 height 17
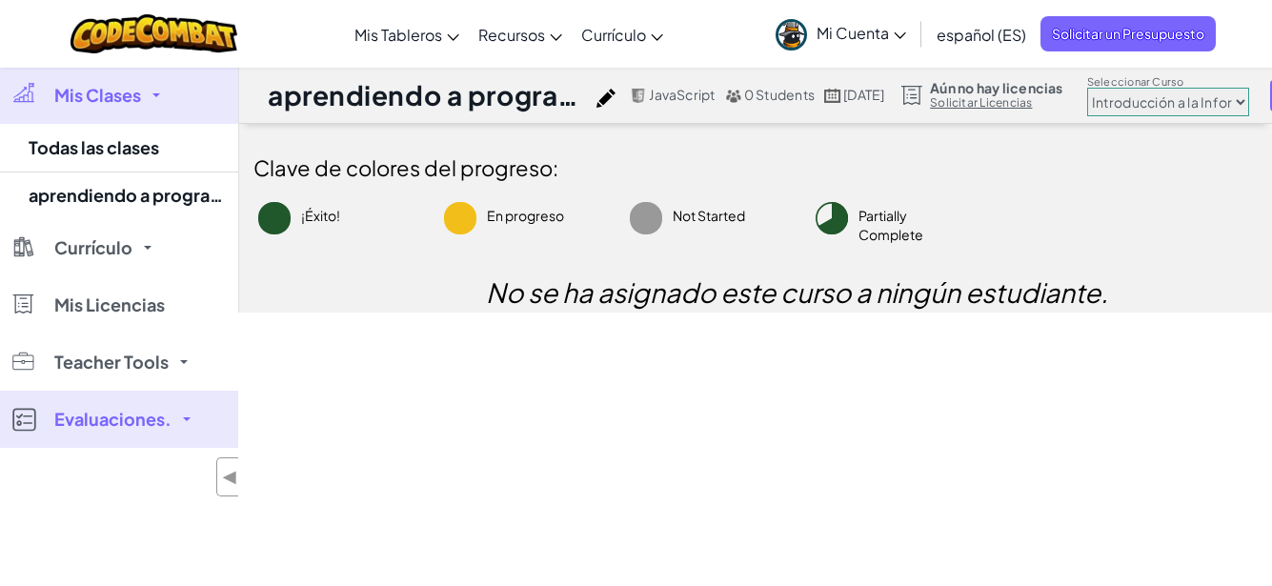
click at [464, 94] on h1 "aprendiendo a programar" at bounding box center [427, 95] width 319 height 36
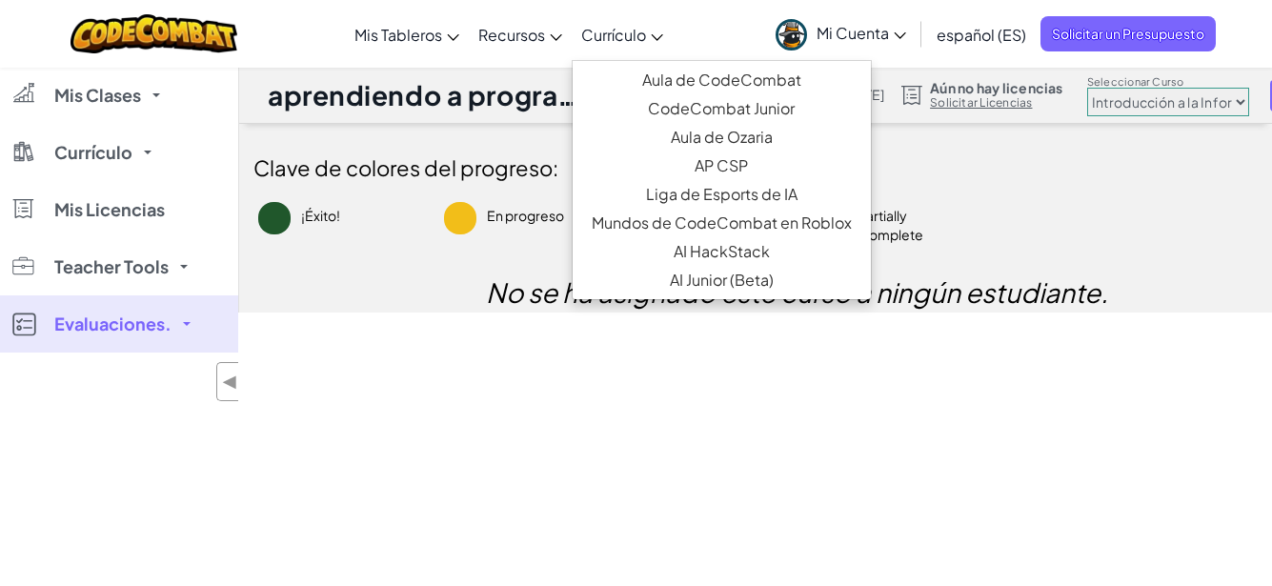
click at [636, 43] on span "Currículo" at bounding box center [613, 35] width 65 height 20
click at [644, 37] on span "Currículo" at bounding box center [613, 35] width 65 height 20
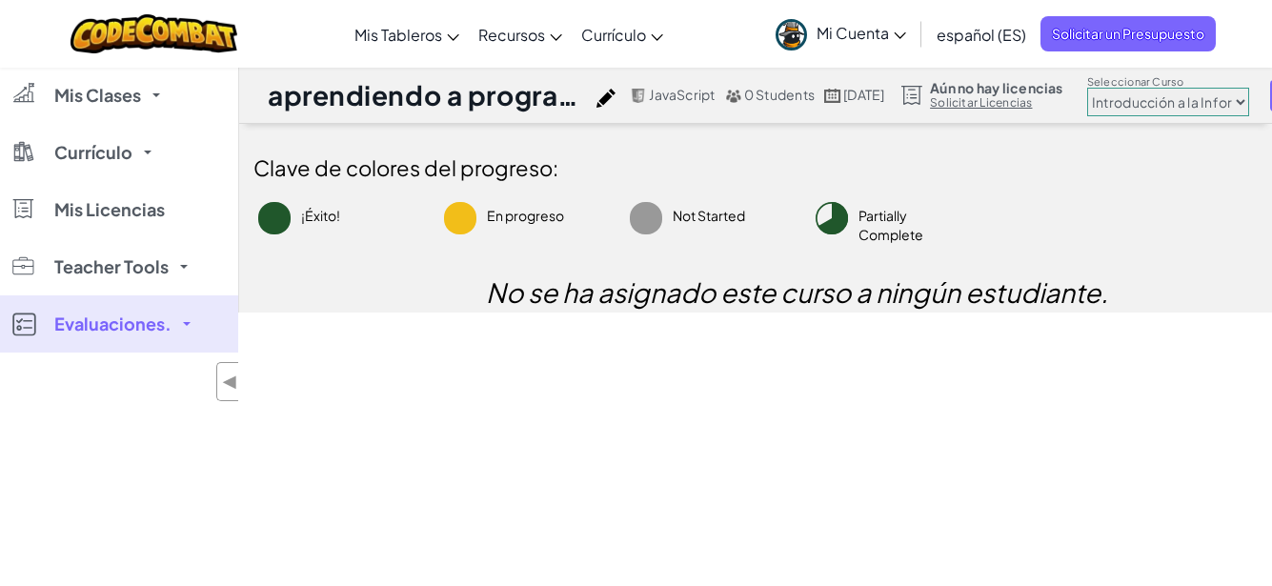
click at [409, 296] on h2 "No se ha asignado este curso a ningún estudiante." at bounding box center [796, 293] width 1086 height 40
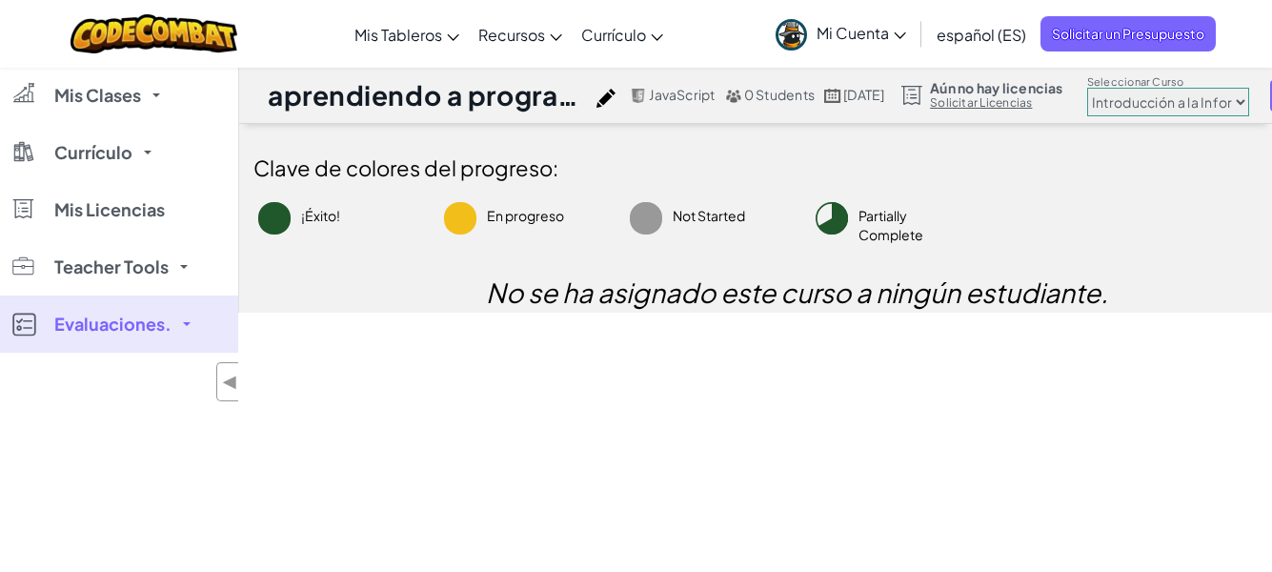
click at [1200, 107] on select "Introducción a la Informática Ciencias de la Computación 2 Ciencias de la Compu…" at bounding box center [1168, 102] width 162 height 29
drag, startPoint x: 1200, startPoint y: 107, endPoint x: 1293, endPoint y: 80, distance: 97.1
click at [223, 383] on span "◀" at bounding box center [230, 382] width 16 height 28
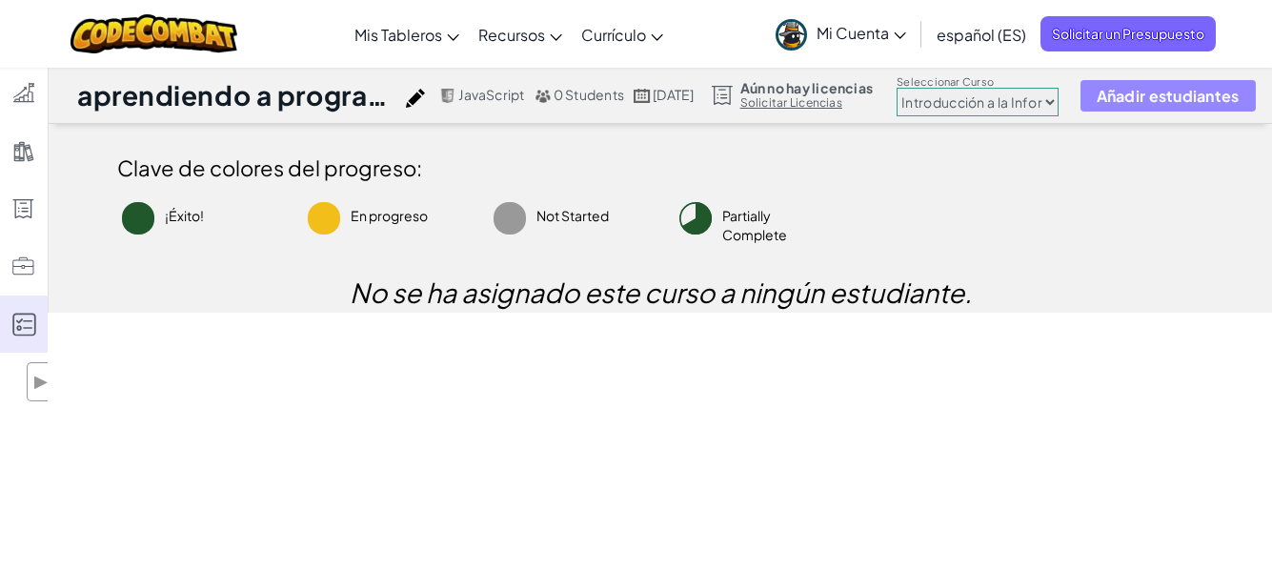
click at [1206, 92] on span "Añadir estudiantes" at bounding box center [1168, 96] width 143 height 16
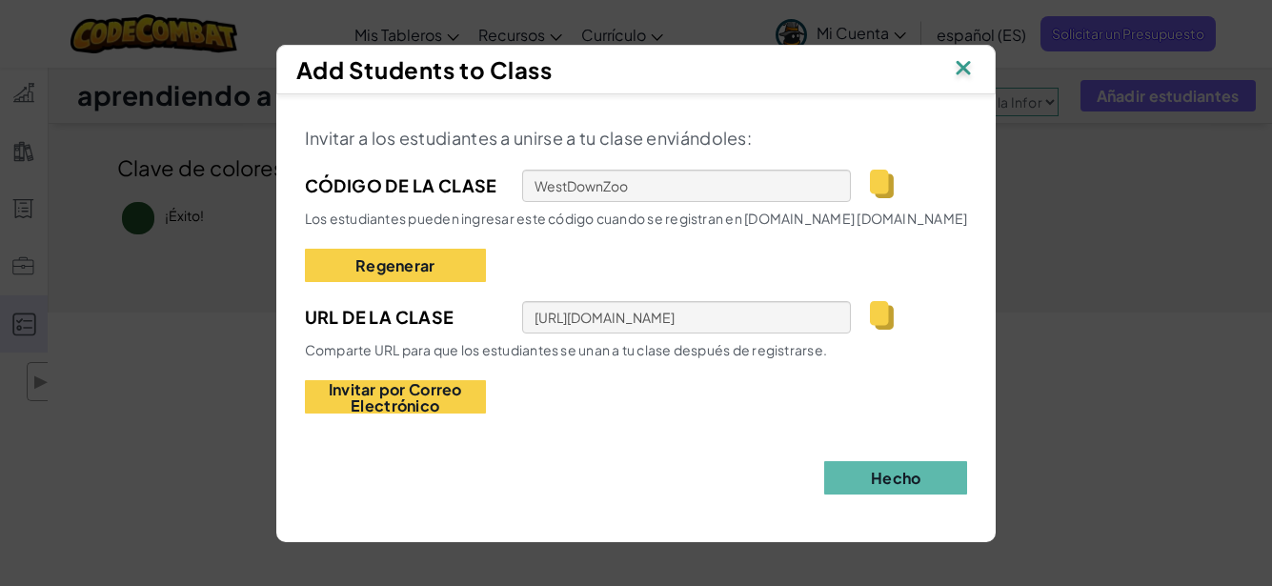
click at [876, 309] on img at bounding box center [882, 315] width 24 height 29
click at [898, 473] on button "Hecho" at bounding box center [895, 477] width 143 height 33
